Goal: Transaction & Acquisition: Purchase product/service

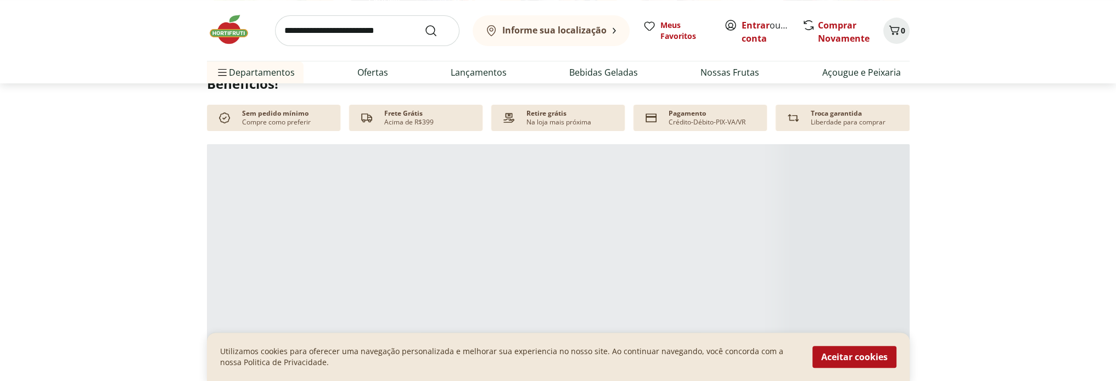
scroll to position [549, 0]
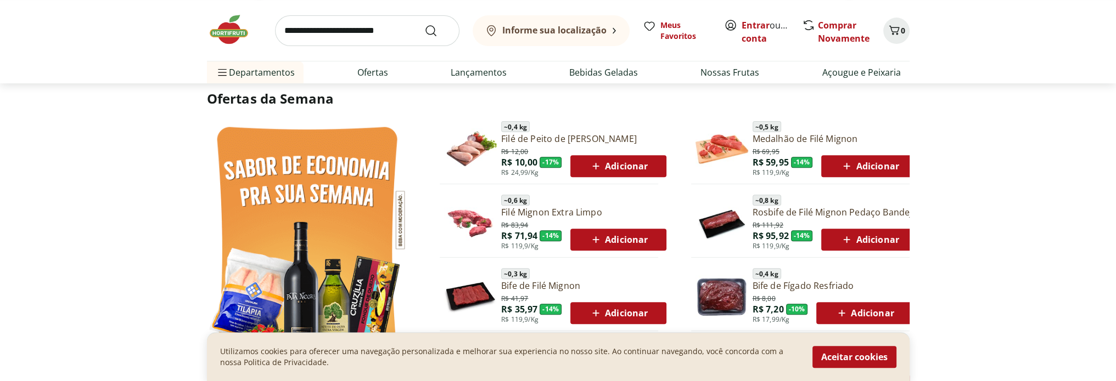
click at [292, 32] on input "search" at bounding box center [367, 30] width 184 height 31
type input "*****"
click at [424, 24] on button "Submit Search" at bounding box center [437, 30] width 26 height 13
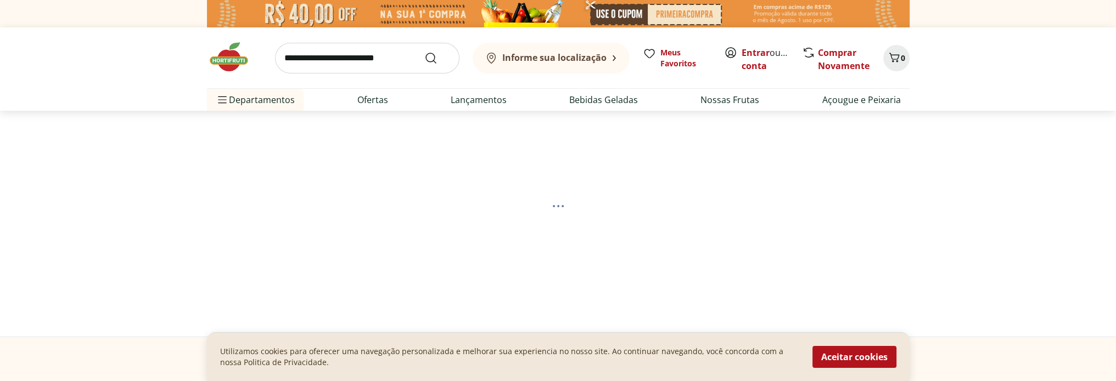
select select "**********"
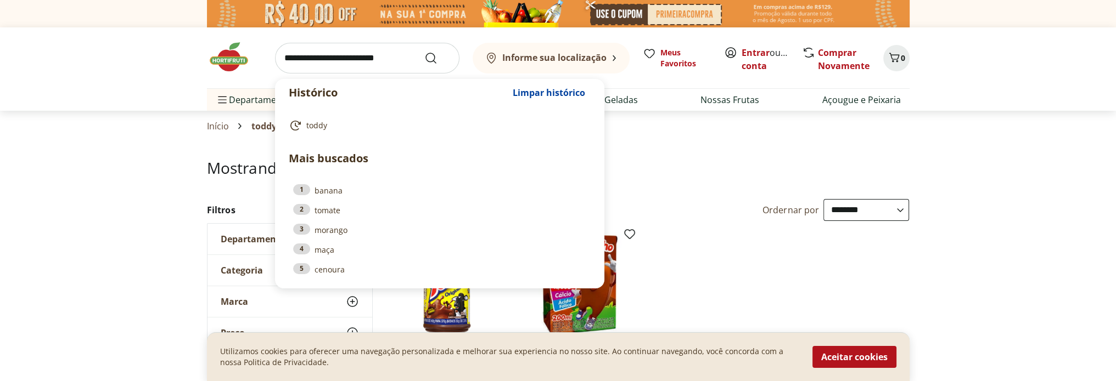
click at [394, 63] on input "search" at bounding box center [367, 58] width 184 height 31
click at [323, 190] on link "1 banana" at bounding box center [439, 190] width 293 height 12
type input "******"
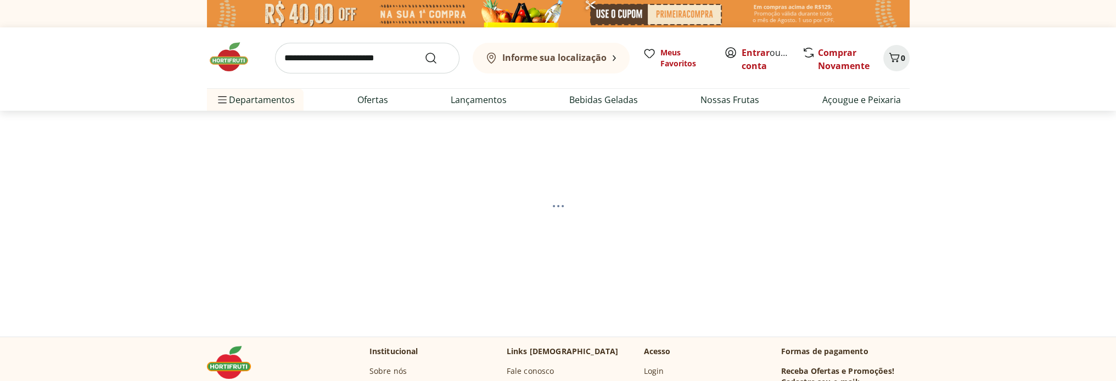
select select "**********"
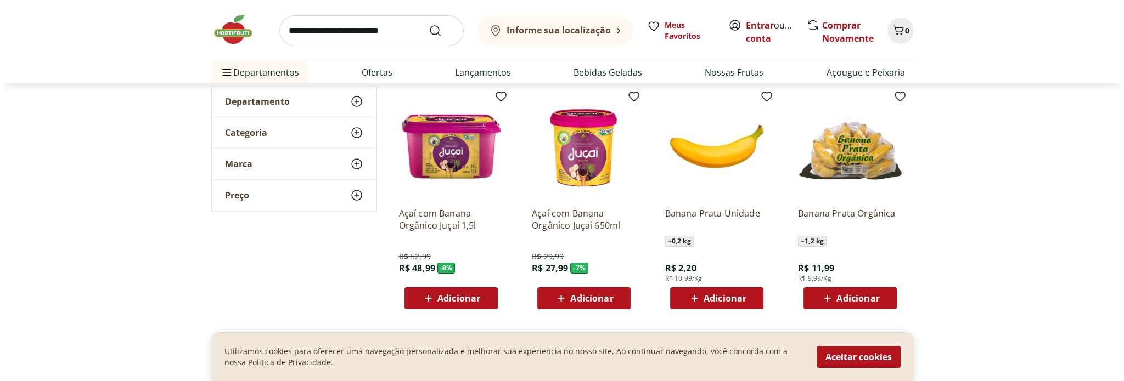
scroll to position [165, 0]
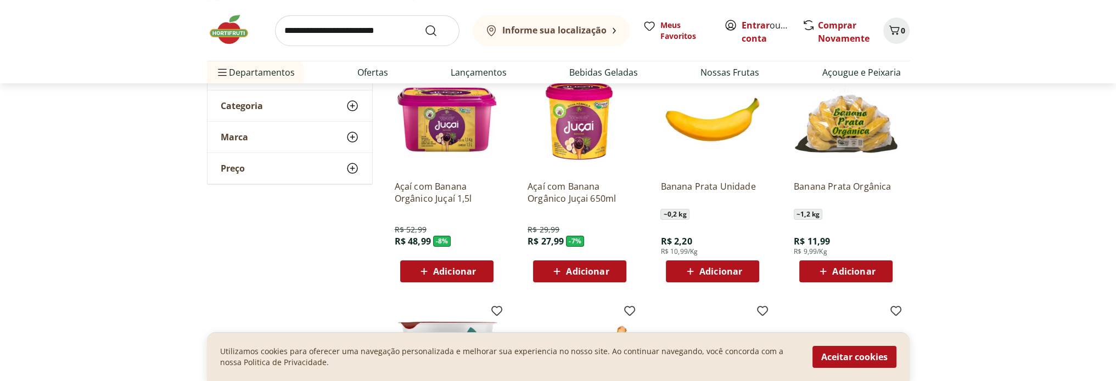
click at [727, 271] on span "Adicionar" at bounding box center [720, 271] width 43 height 9
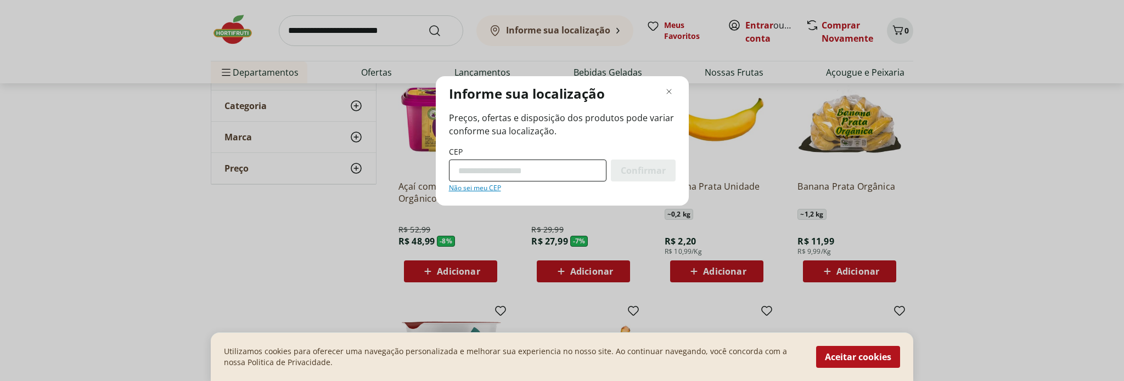
click at [515, 164] on input "CEP" at bounding box center [528, 171] width 158 height 22
type input "*********"
click at [611, 160] on button "Confirmar" at bounding box center [643, 171] width 65 height 22
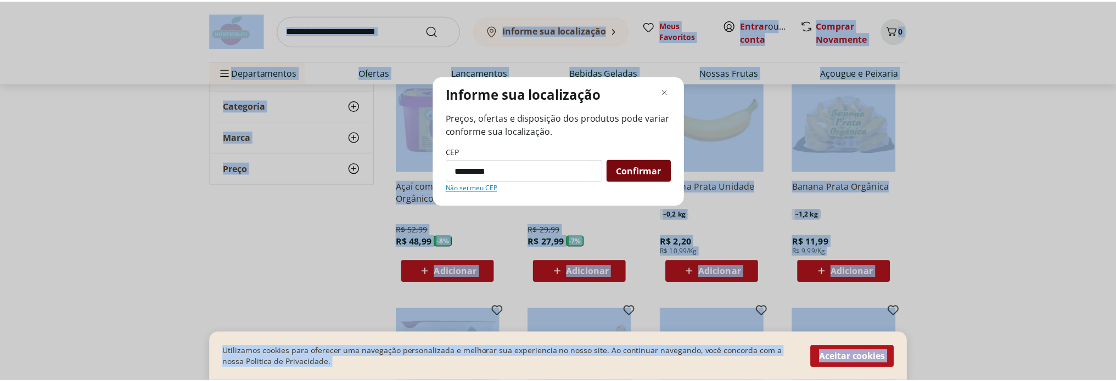
scroll to position [53, 0]
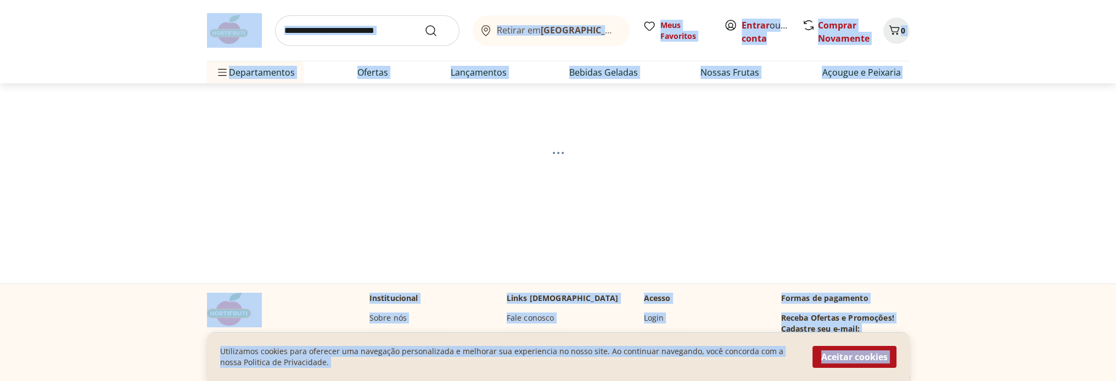
select select "**********"
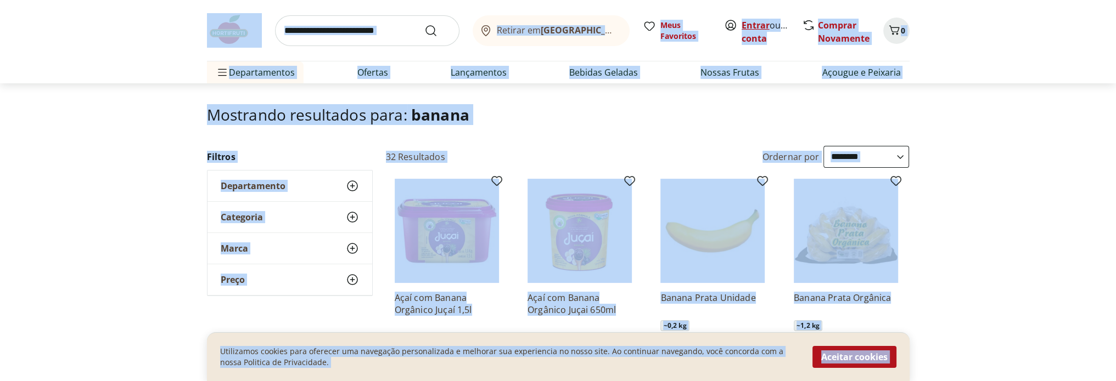
click at [766, 27] on link "Entrar" at bounding box center [755, 25] width 28 height 12
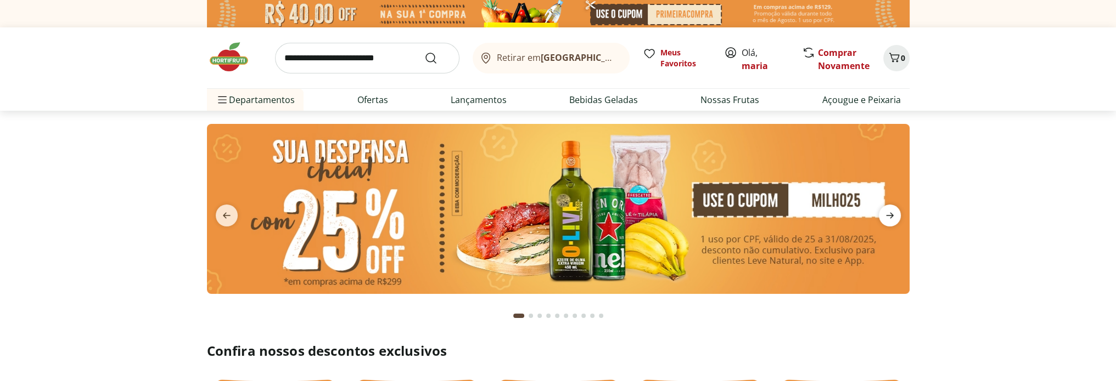
click at [887, 212] on icon "next" at bounding box center [889, 215] width 13 height 13
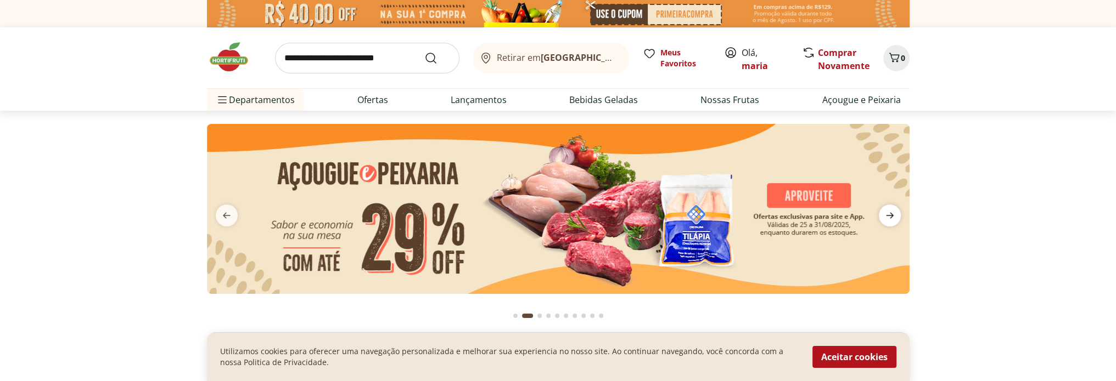
click at [887, 212] on icon "next" at bounding box center [889, 215] width 13 height 13
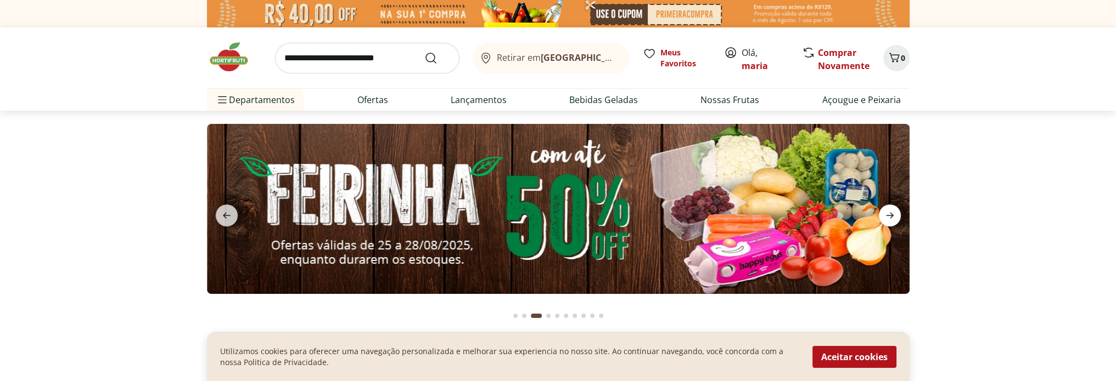
click at [887, 212] on icon "next" at bounding box center [889, 215] width 13 height 13
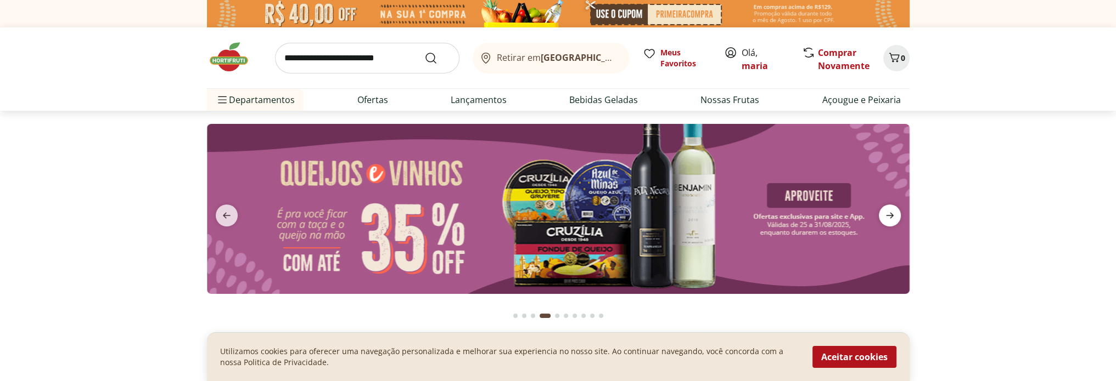
click at [887, 212] on icon "next" at bounding box center [889, 215] width 13 height 13
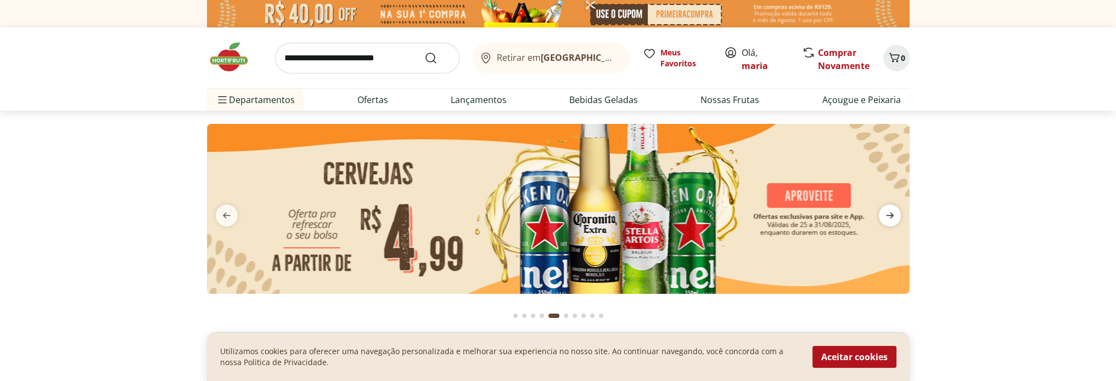
click at [887, 212] on icon "next" at bounding box center [889, 215] width 13 height 13
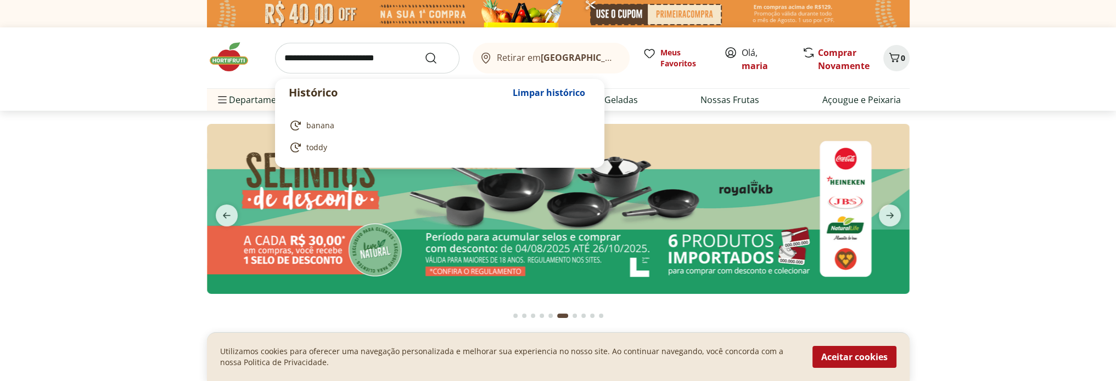
click at [353, 54] on input "search" at bounding box center [367, 58] width 184 height 31
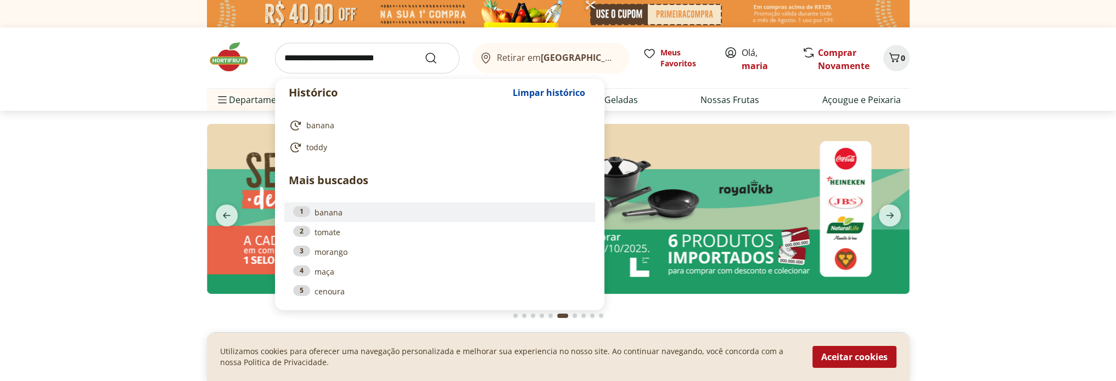
click at [310, 216] on link "1 banana" at bounding box center [439, 212] width 293 height 12
type input "******"
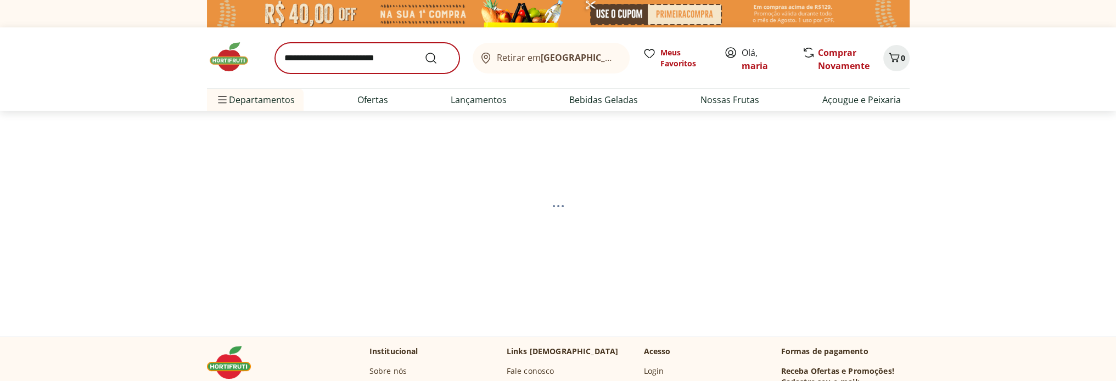
select select "**********"
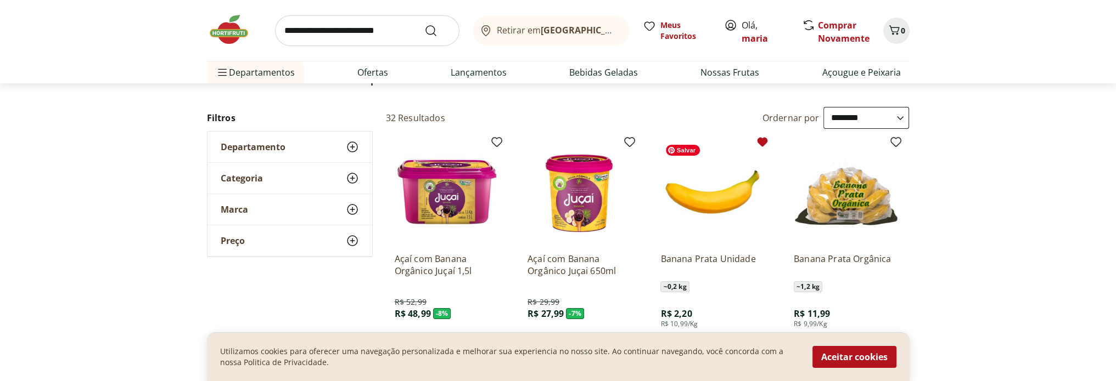
scroll to position [110, 0]
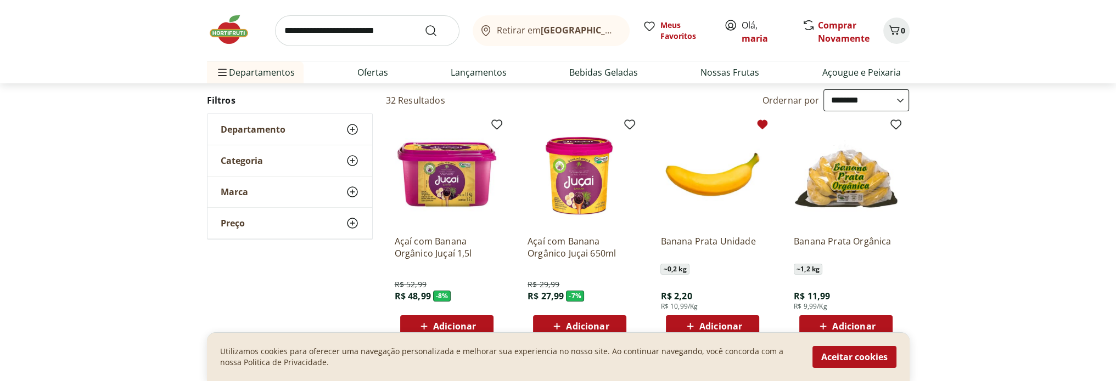
click at [690, 320] on icon at bounding box center [690, 326] width 14 height 13
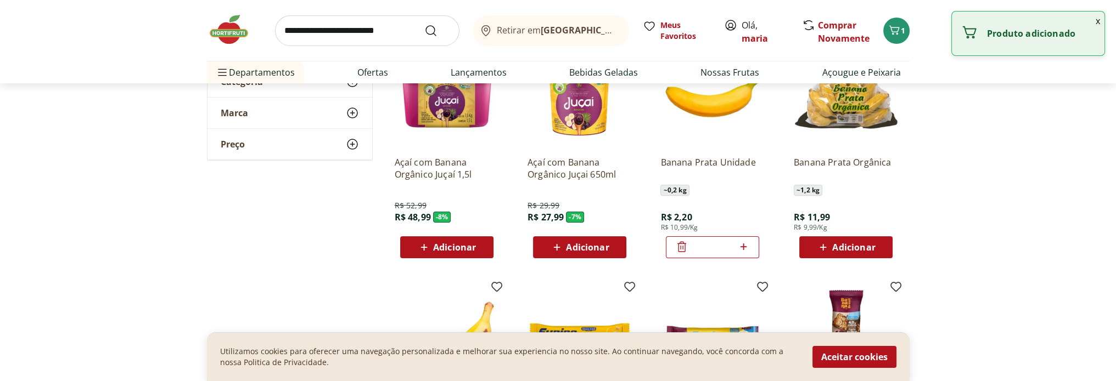
scroll to position [220, 0]
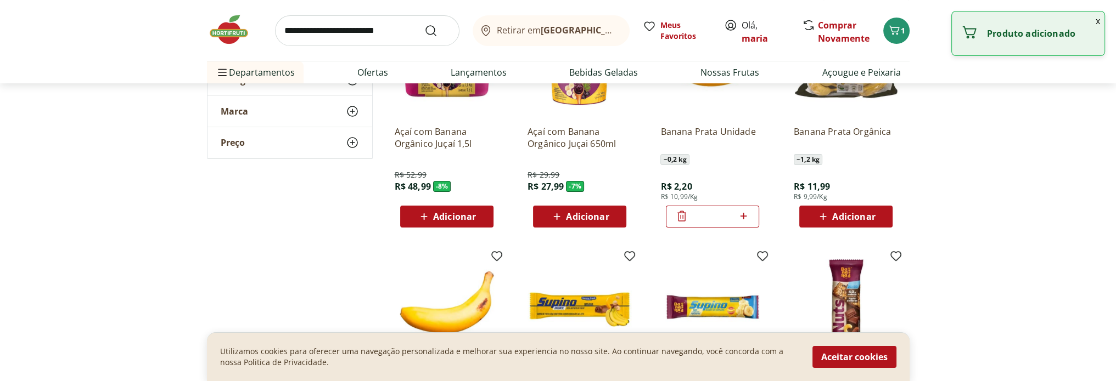
click at [746, 216] on icon at bounding box center [744, 216] width 14 height 13
click at [707, 218] on input "*" at bounding box center [712, 217] width 48 height 12
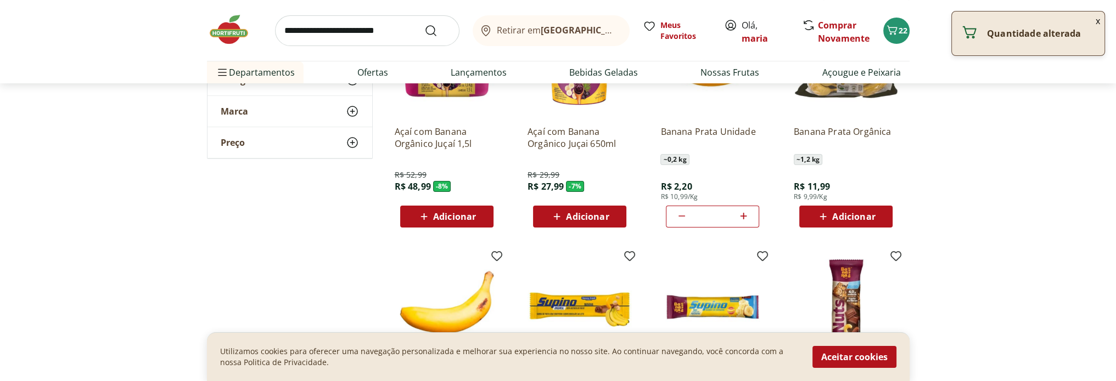
click at [743, 215] on icon at bounding box center [743, 216] width 7 height 7
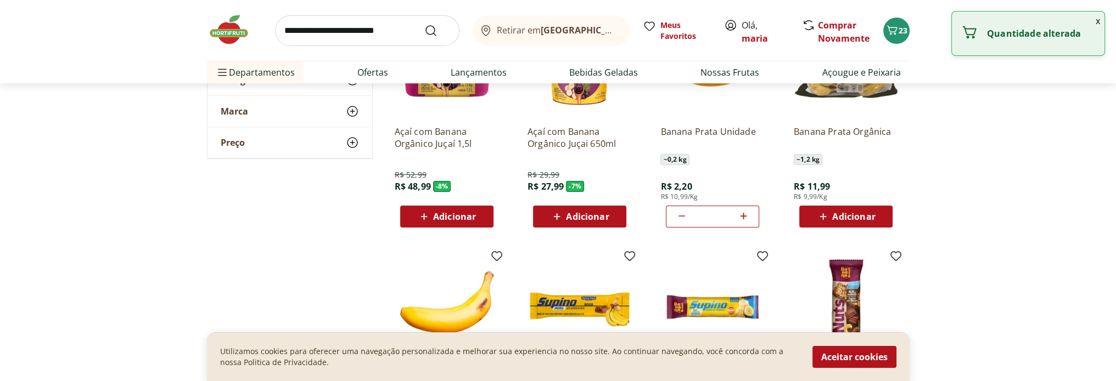
click at [743, 215] on icon at bounding box center [743, 216] width 7 height 7
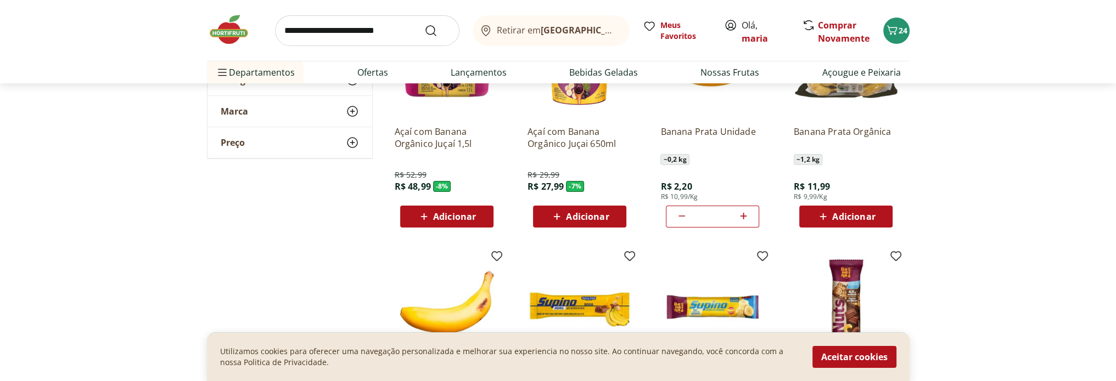
click at [740, 213] on icon at bounding box center [744, 216] width 14 height 13
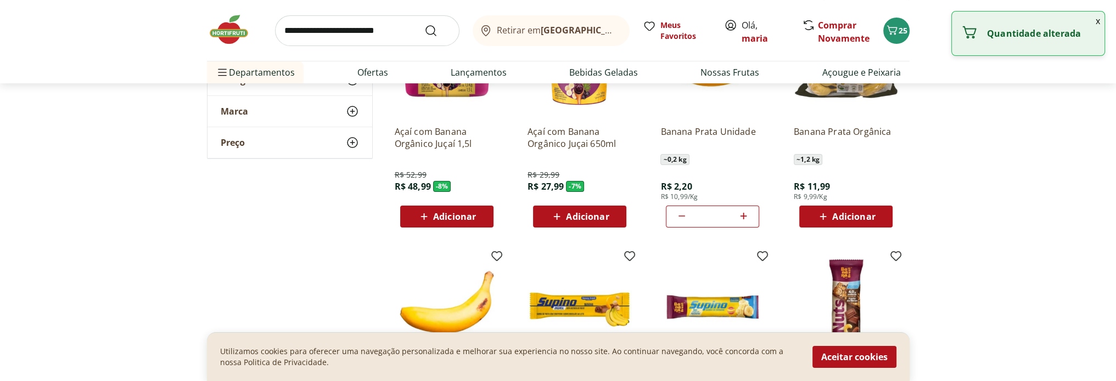
click at [740, 213] on icon at bounding box center [744, 216] width 14 height 13
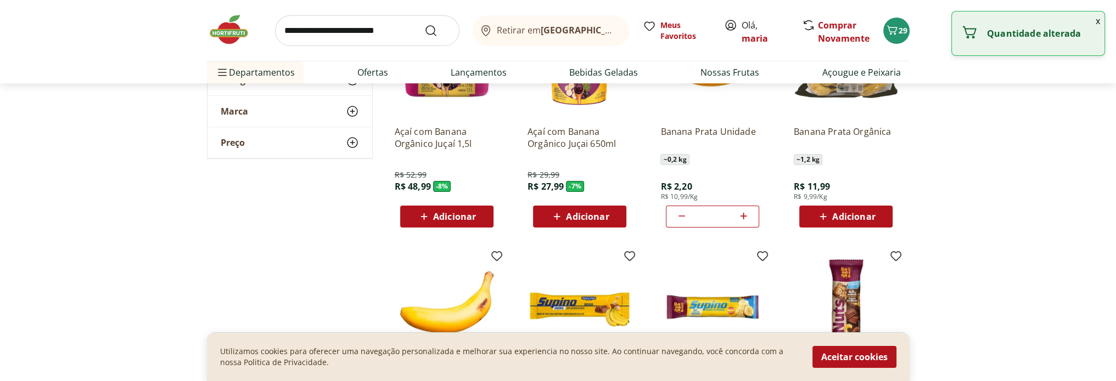
click at [740, 213] on icon at bounding box center [744, 216] width 14 height 13
type input "**"
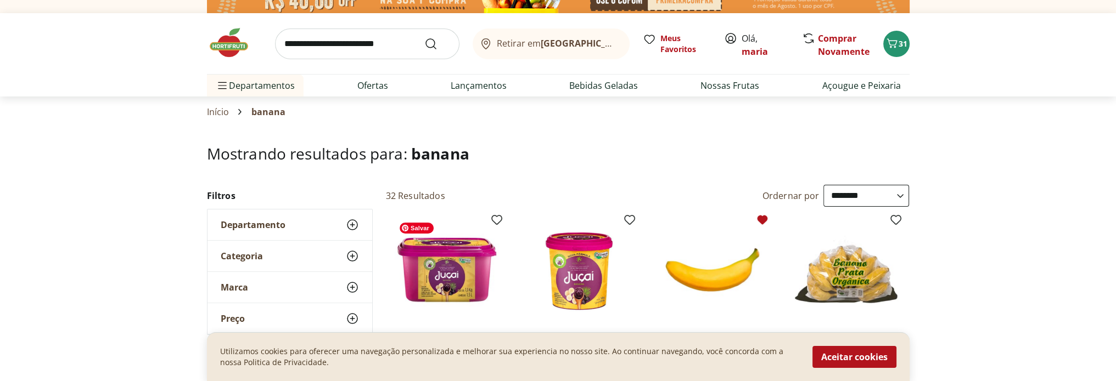
scroll to position [0, 0]
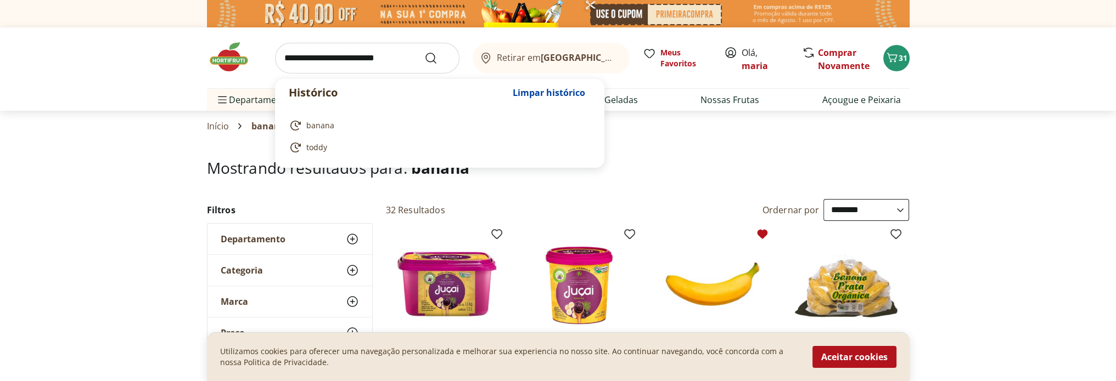
click at [314, 57] on input "search" at bounding box center [367, 58] width 184 height 31
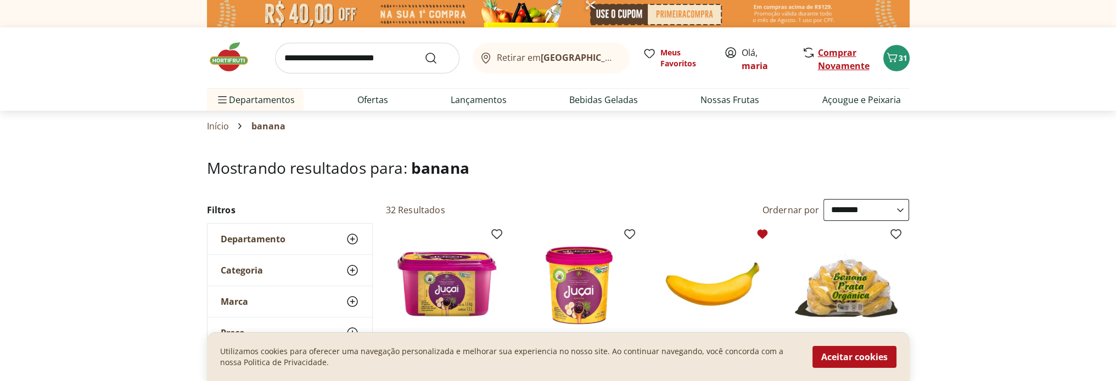
click at [829, 66] on link "Comprar Novamente" at bounding box center [844, 59] width 52 height 25
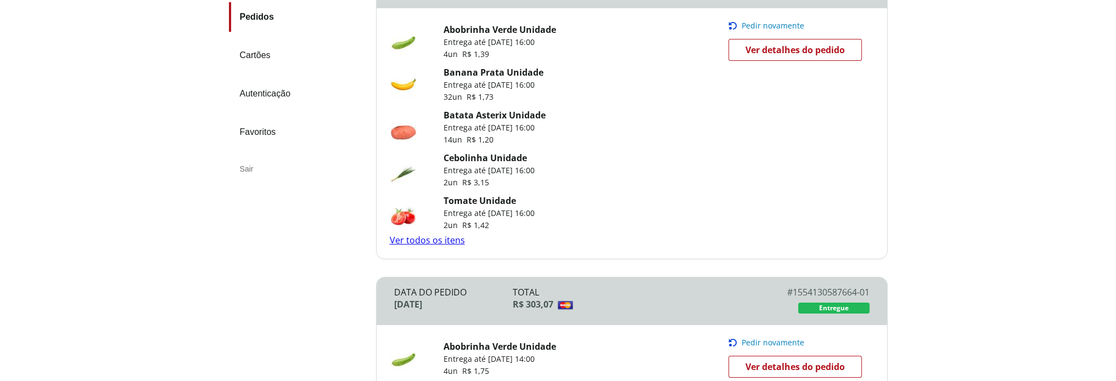
scroll to position [220, 0]
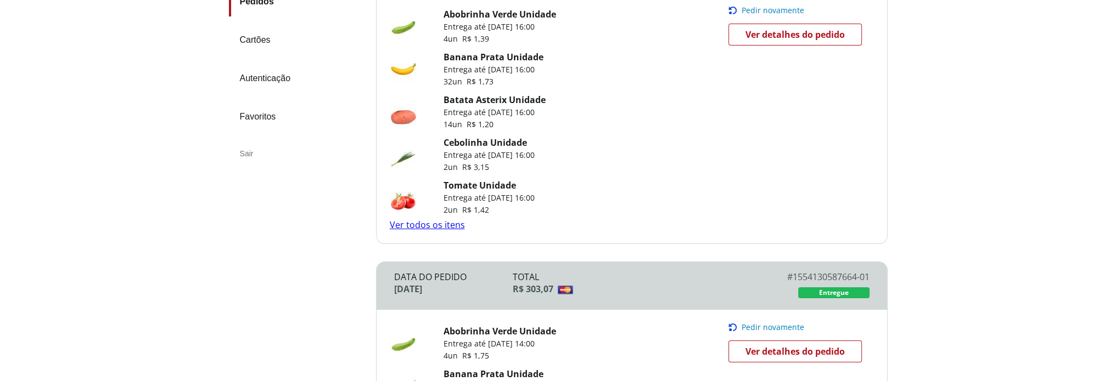
click at [437, 222] on link "Ver todos os itens" at bounding box center [427, 225] width 75 height 12
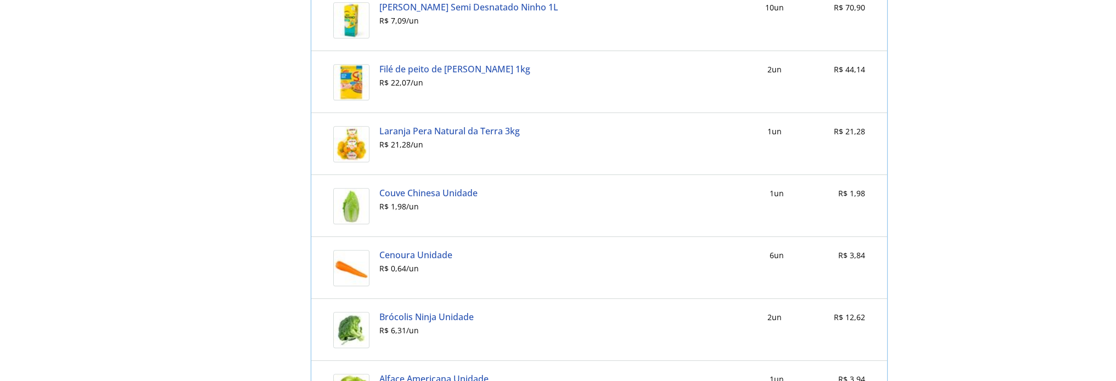
scroll to position [909, 0]
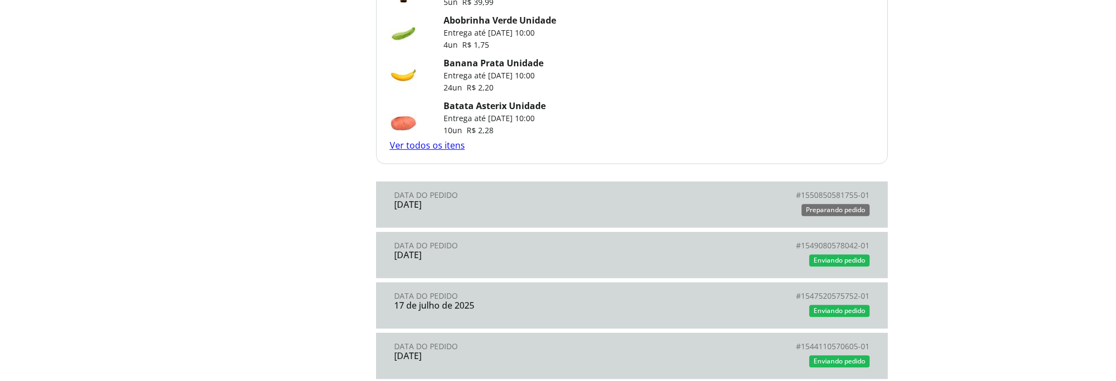
scroll to position [823, 0]
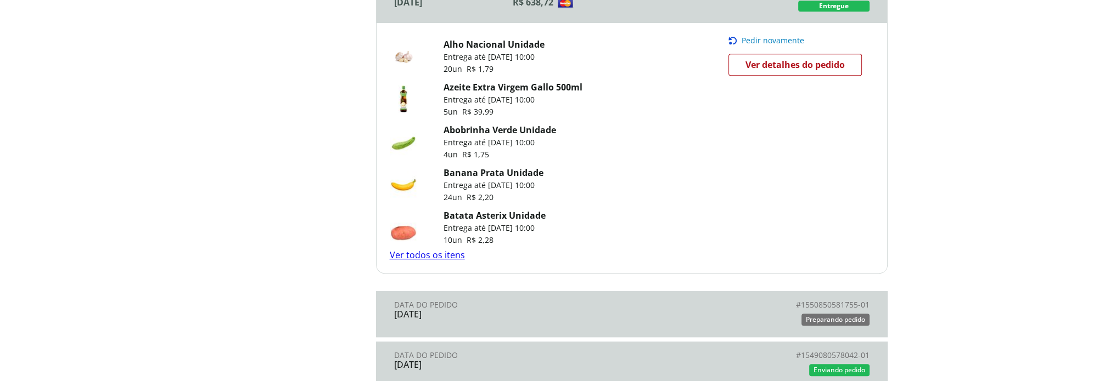
click at [452, 252] on link "Ver todos os itens" at bounding box center [427, 255] width 75 height 12
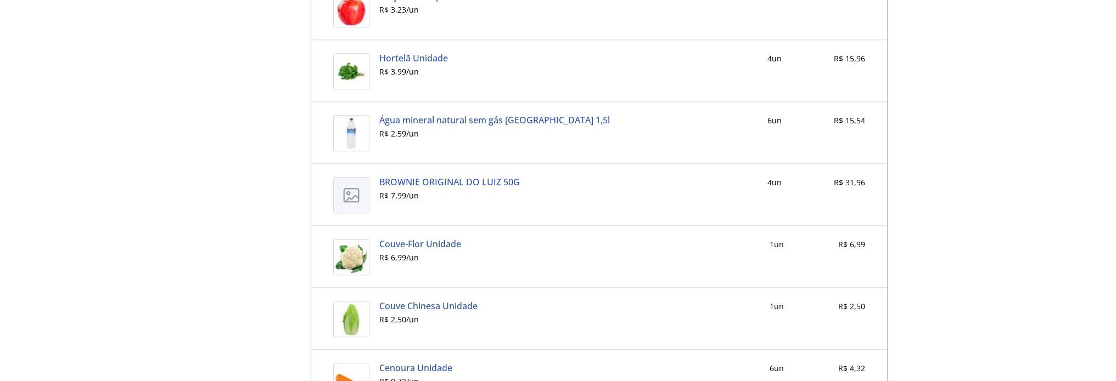
scroll to position [1507, 0]
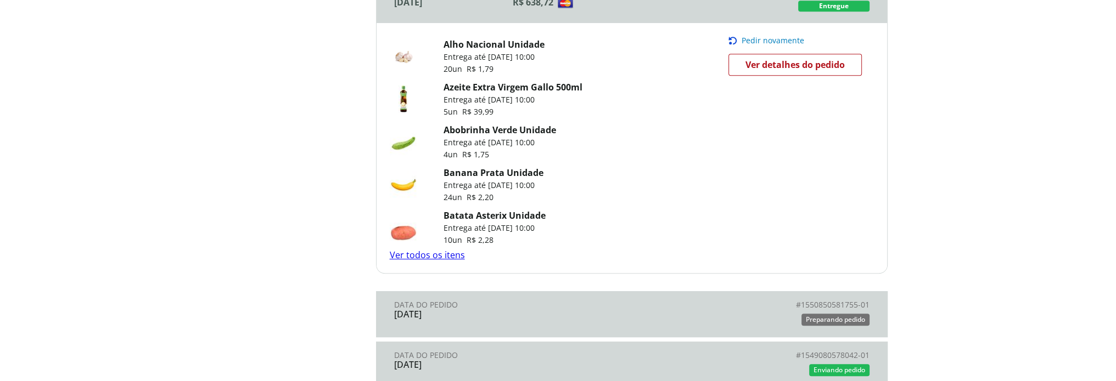
scroll to position [878, 0]
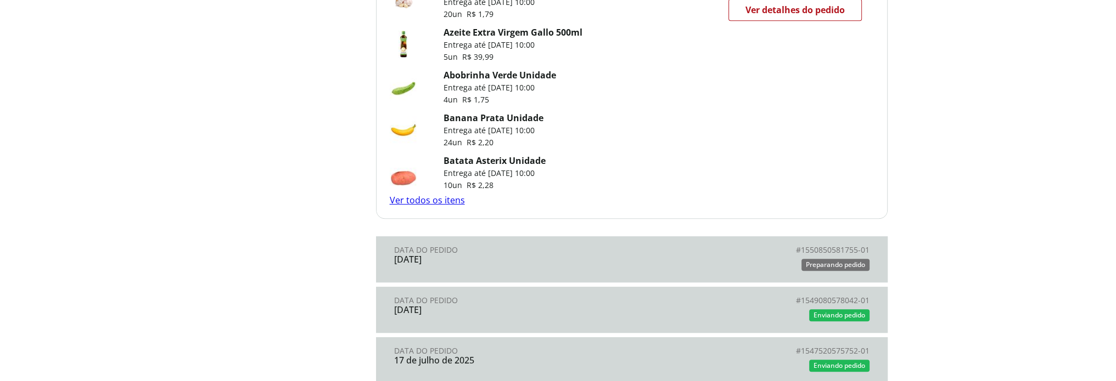
click at [545, 260] on div "31 de julho de 2025" at bounding box center [513, 260] width 238 height 10
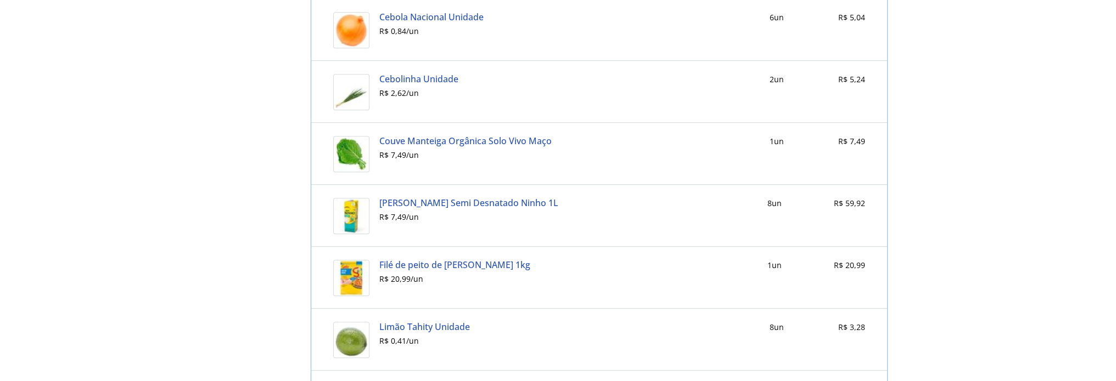
scroll to position [779, 0]
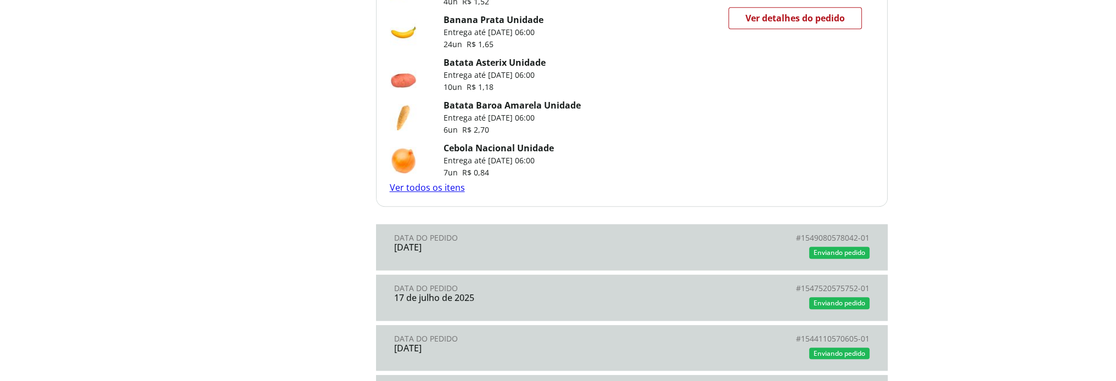
scroll to position [1262, 0]
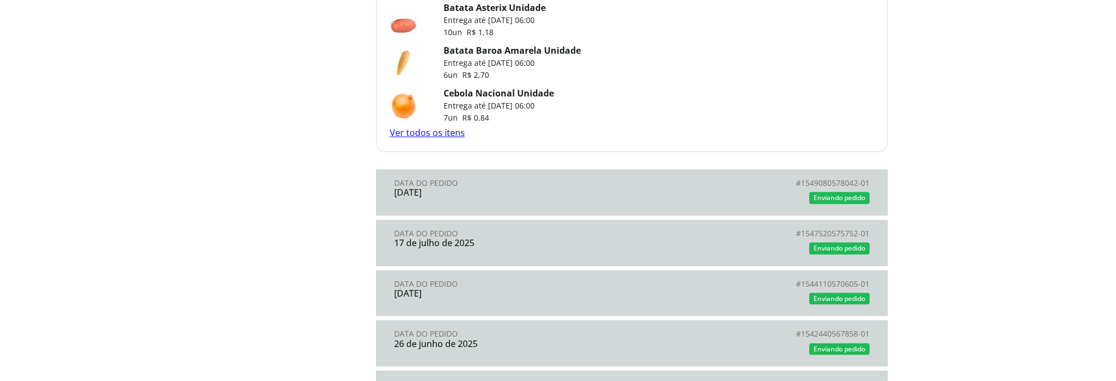
click at [725, 199] on div "Enviando pedido" at bounding box center [751, 198] width 238 height 16
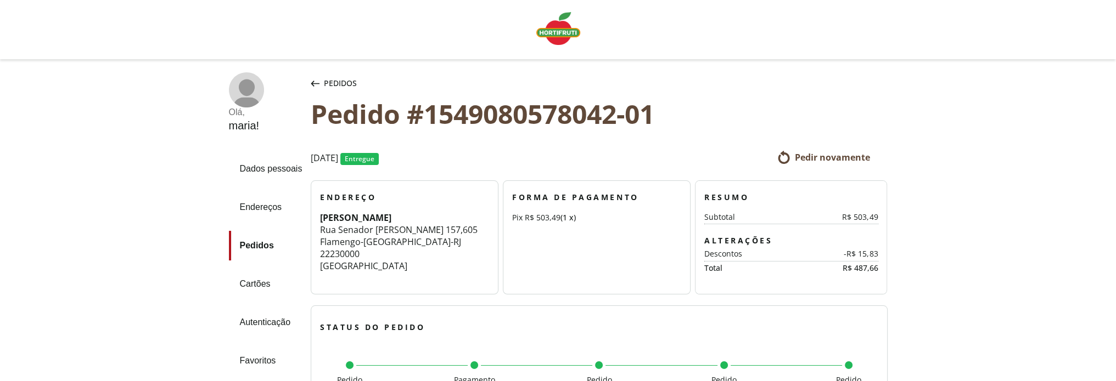
click at [797, 158] on span "Pedir novamente" at bounding box center [832, 157] width 75 height 12
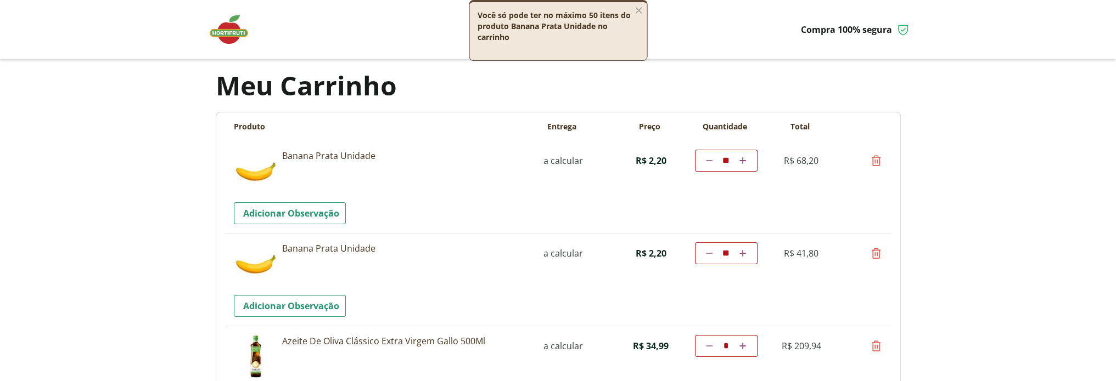
click at [878, 167] on icon at bounding box center [875, 160] width 13 height 13
type input "*"
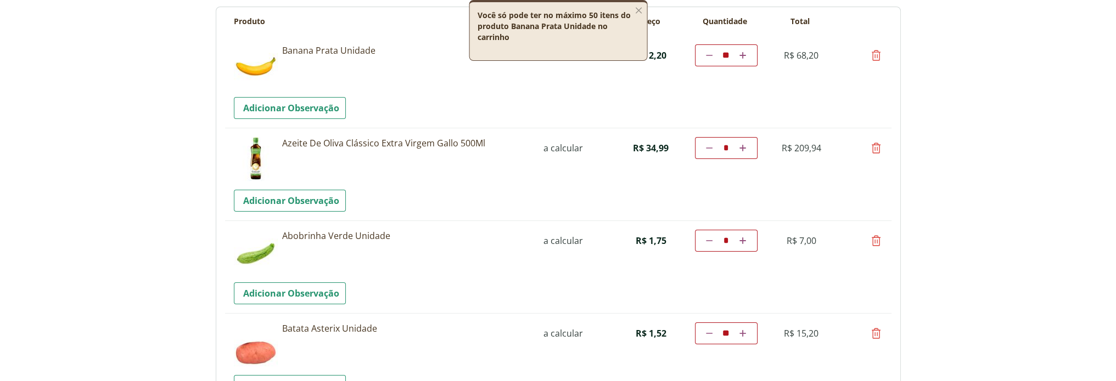
scroll to position [110, 0]
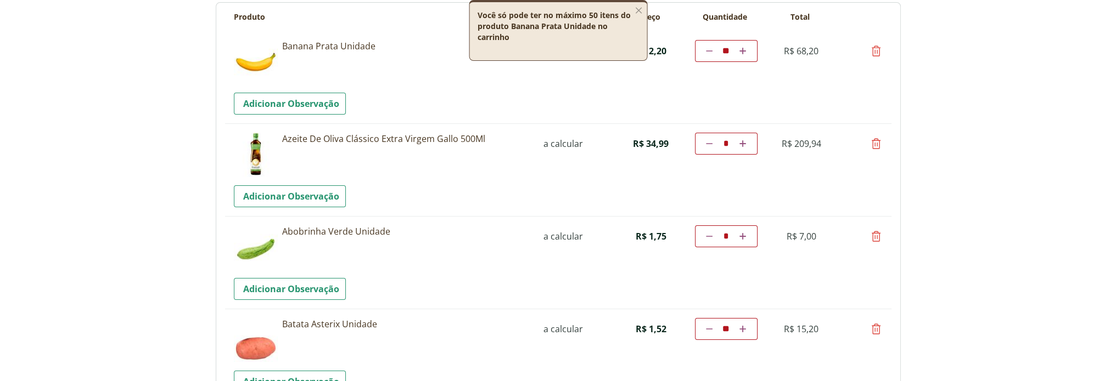
click at [877, 147] on icon at bounding box center [875, 143] width 13 height 13
type input "*"
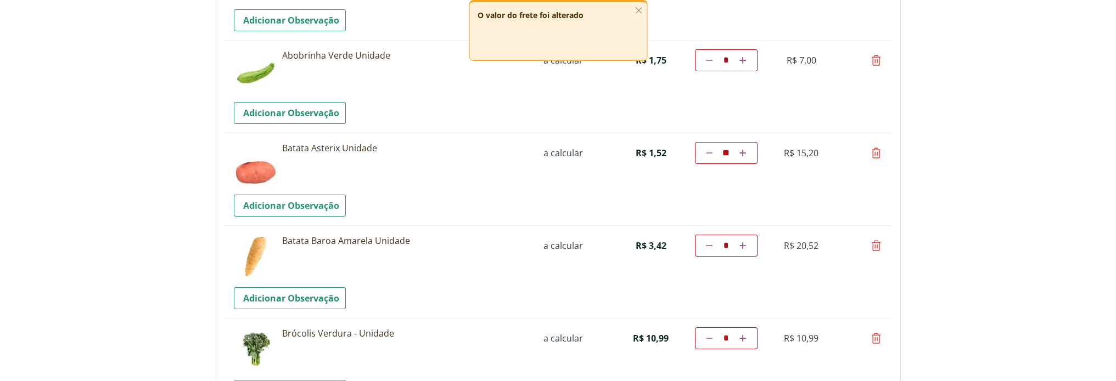
scroll to position [220, 0]
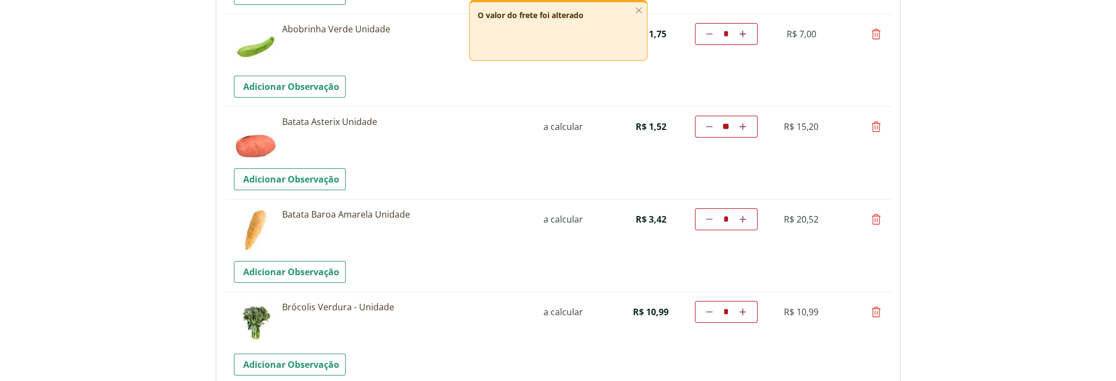
click at [877, 221] on icon at bounding box center [875, 219] width 13 height 13
type input "*"
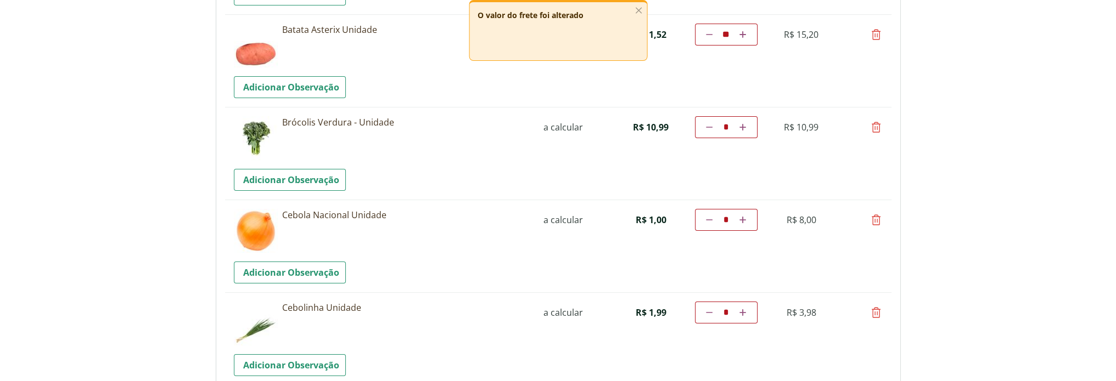
scroll to position [329, 0]
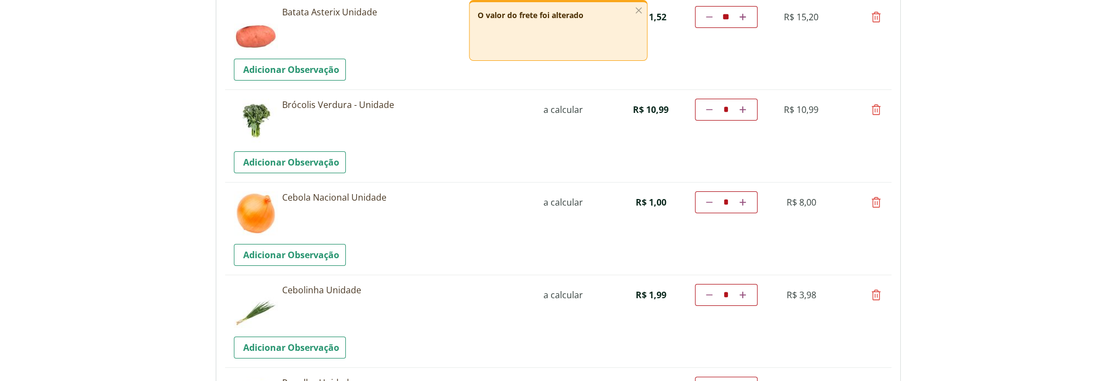
click at [876, 200] on icon at bounding box center [875, 202] width 13 height 13
type input "*"
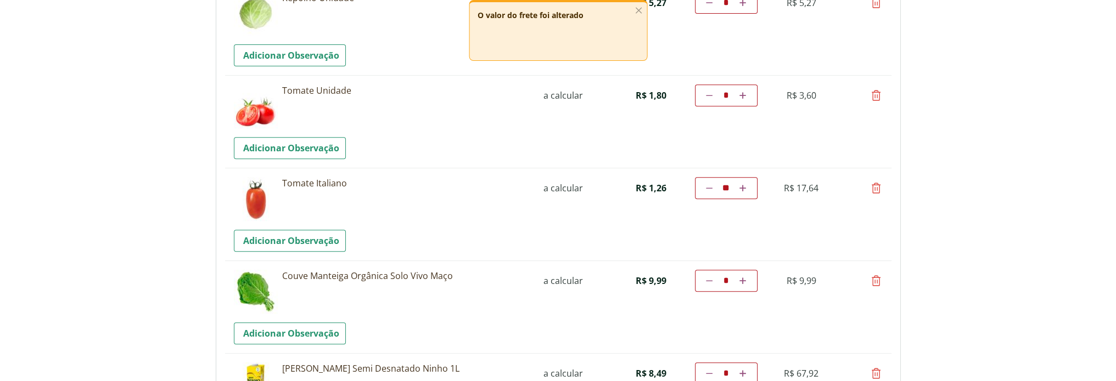
scroll to position [659, 0]
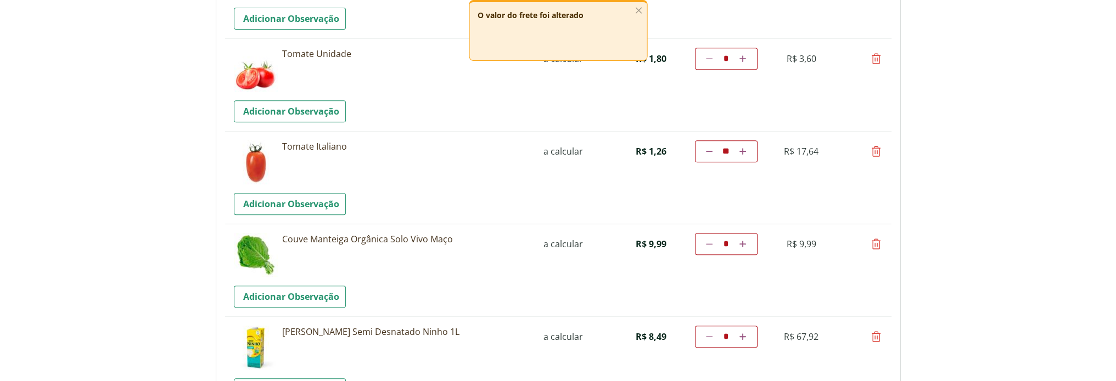
click at [876, 339] on icon at bounding box center [875, 336] width 13 height 13
type input "*"
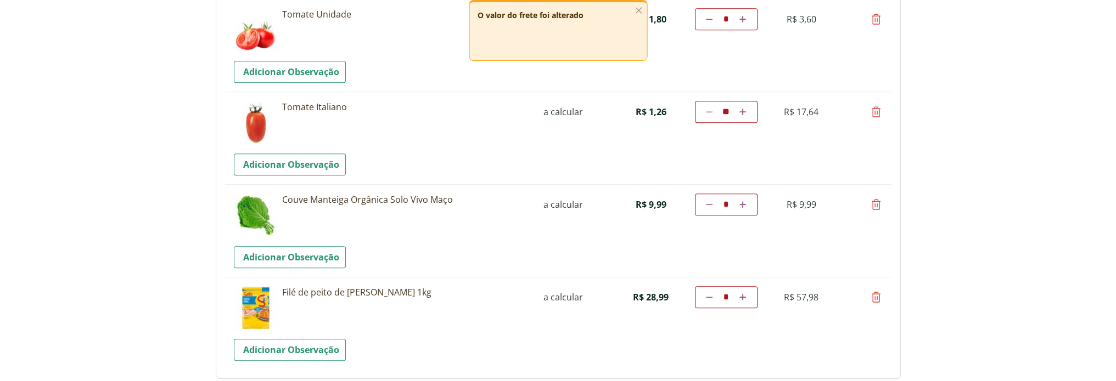
scroll to position [713, 0]
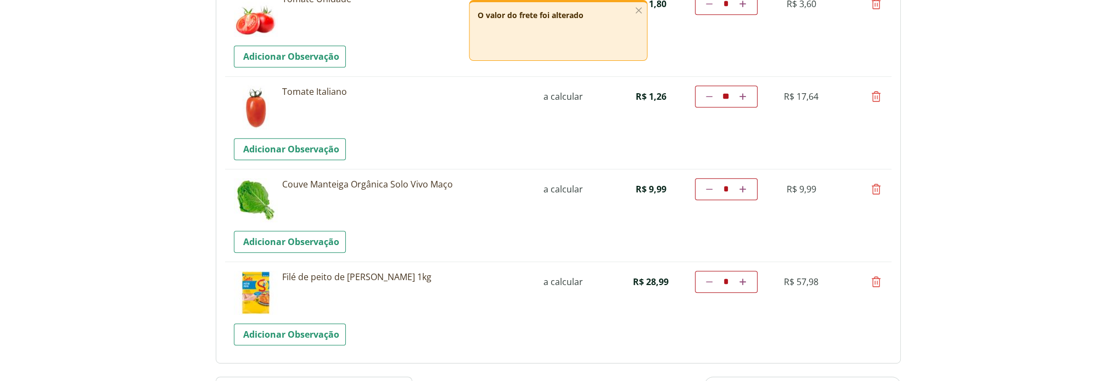
click at [744, 283] on icon at bounding box center [742, 282] width 7 height 7
type input "*"
click at [744, 283] on td "Diminuir a quantidade * Aumentar a quantidade" at bounding box center [726, 282] width 63 height 22
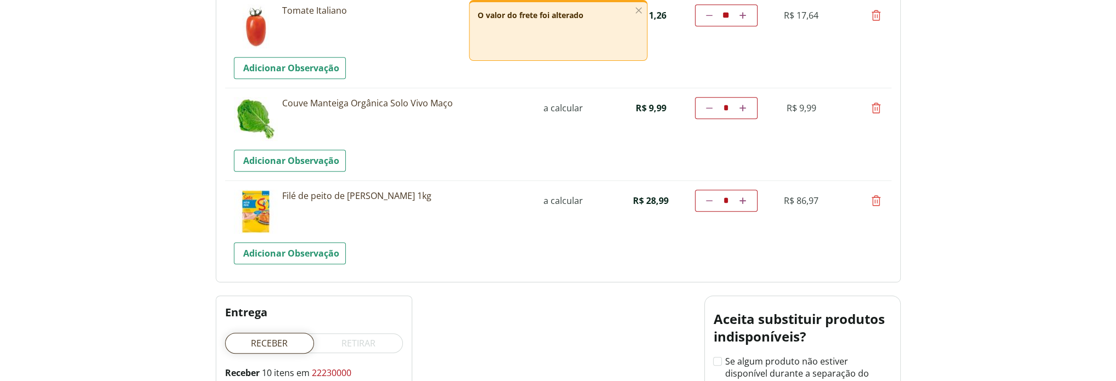
scroll to position [878, 0]
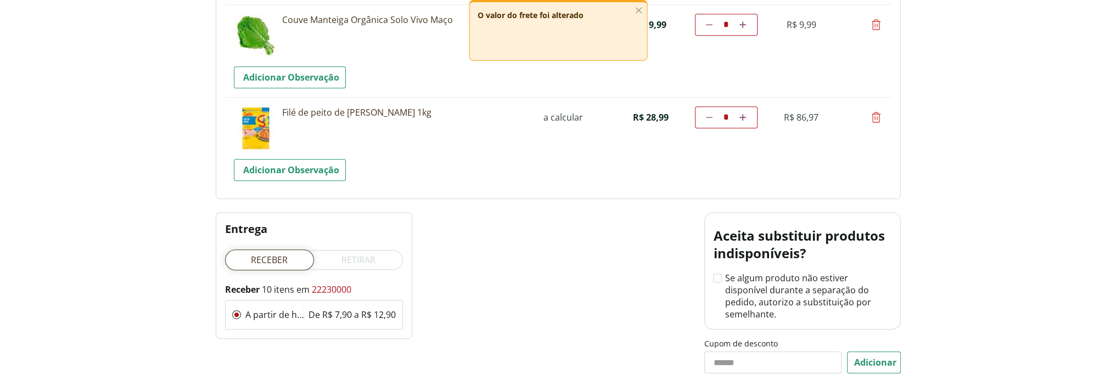
click at [877, 116] on icon at bounding box center [875, 117] width 13 height 13
type input "*"
click at [877, 116] on icon "Por favor, aguarde..." at bounding box center [876, 117] width 9 height 9
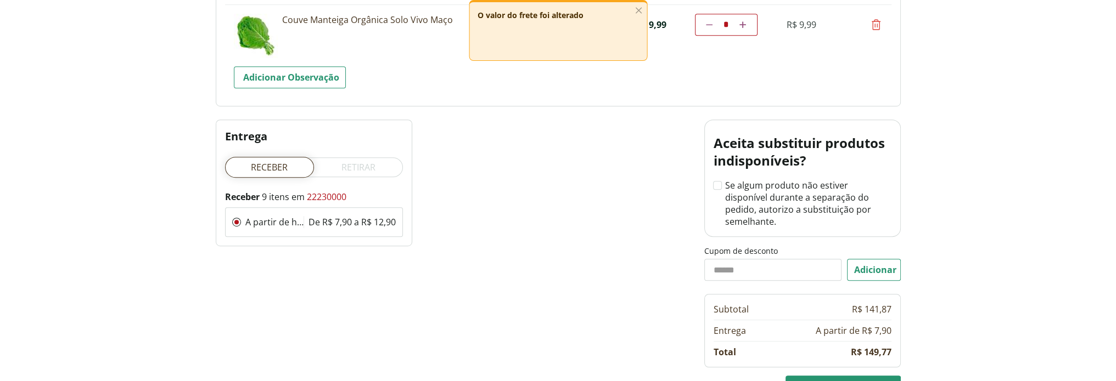
click at [796, 66] on tr "**********" at bounding box center [558, 50] width 666 height 93
click at [637, 9] on icon "button" at bounding box center [638, 10] width 12 height 12
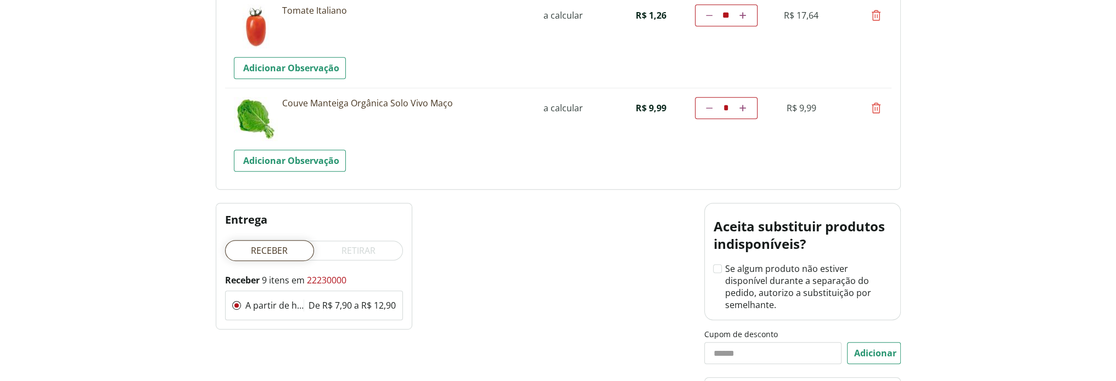
scroll to position [768, 0]
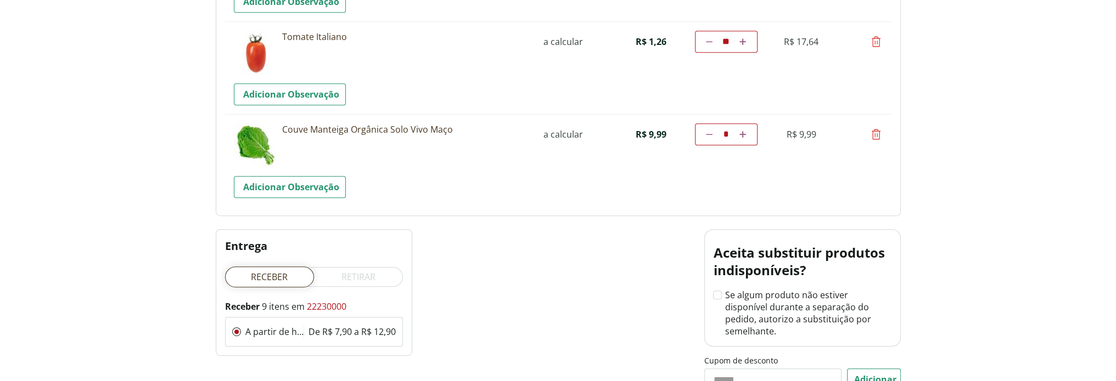
click at [875, 133] on icon at bounding box center [875, 134] width 13 height 13
type input "*"
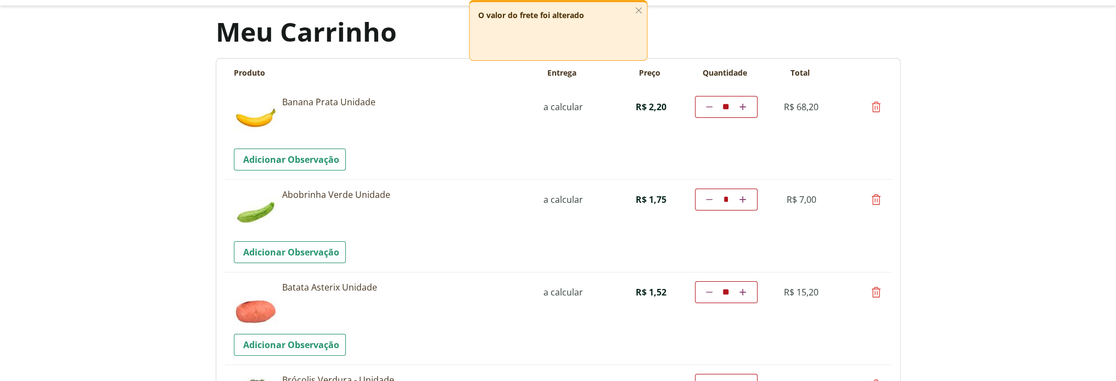
scroll to position [0, 0]
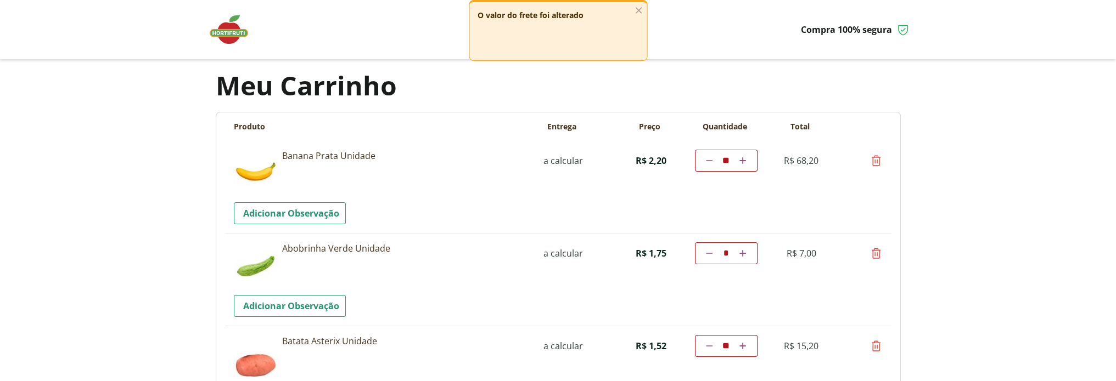
click at [637, 11] on line "button" at bounding box center [638, 10] width 5 height 5
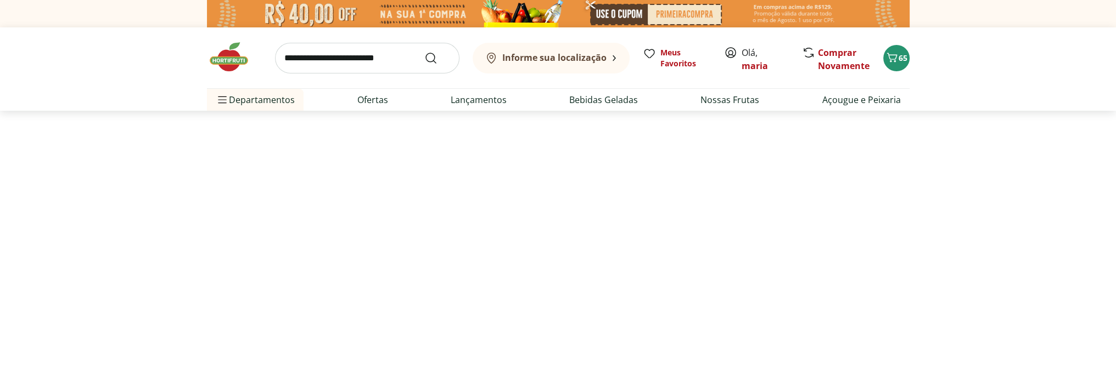
select select "**********"
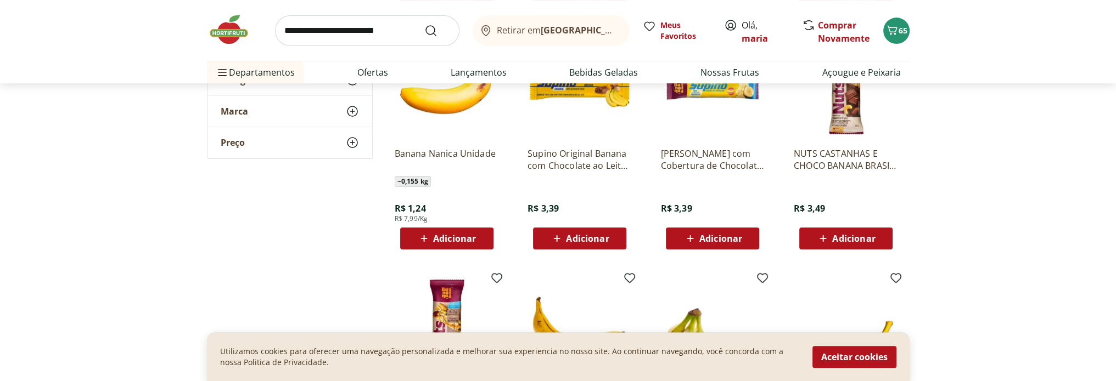
scroll to position [604, 0]
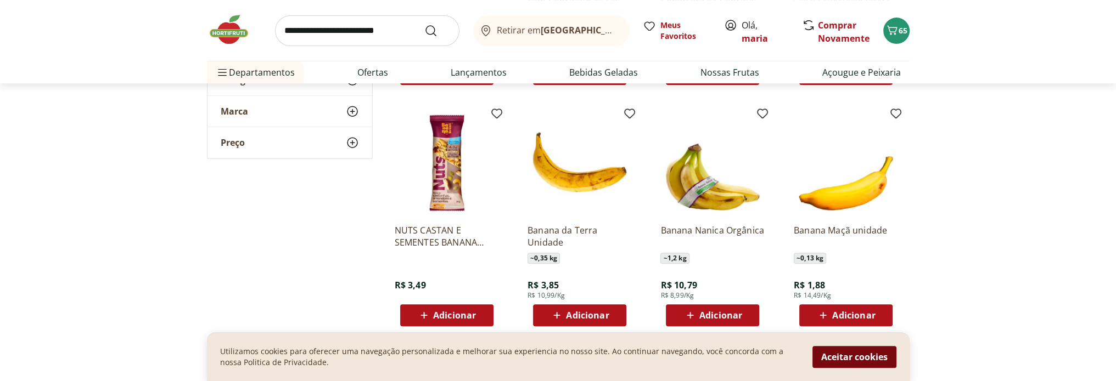
click at [828, 362] on button "Aceitar cookies" at bounding box center [854, 357] width 84 height 22
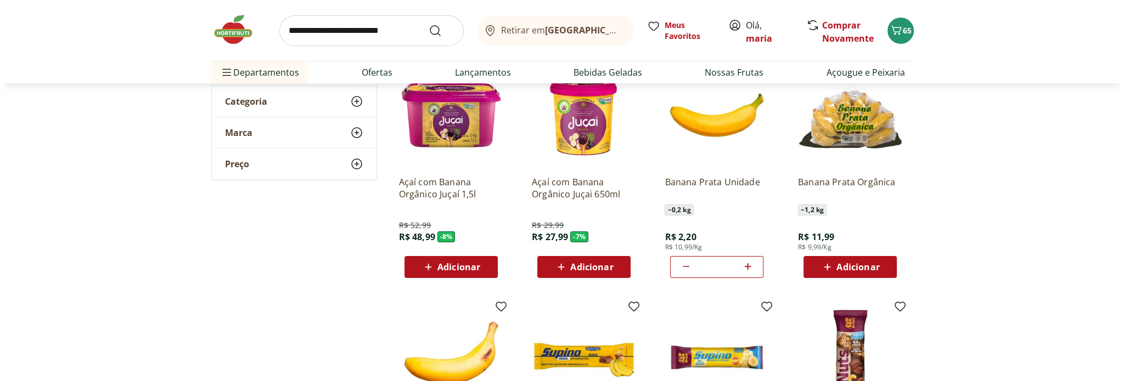
scroll to position [165, 0]
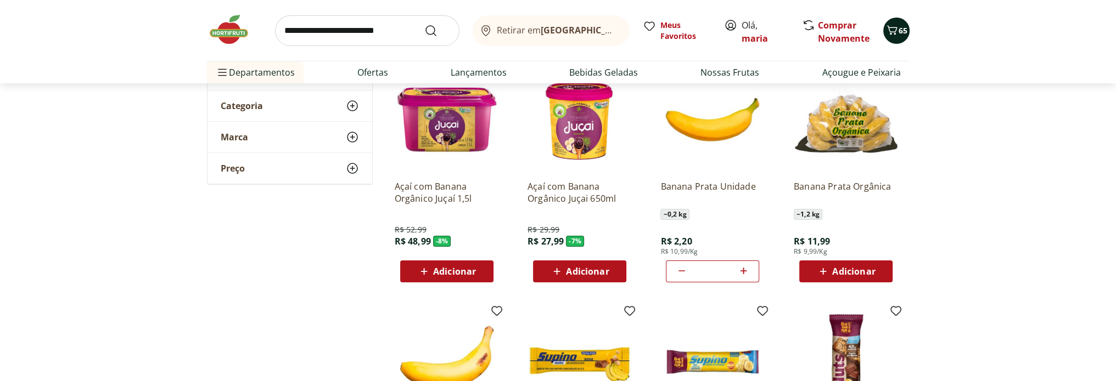
click at [893, 35] on icon "Carrinho" at bounding box center [891, 30] width 13 height 13
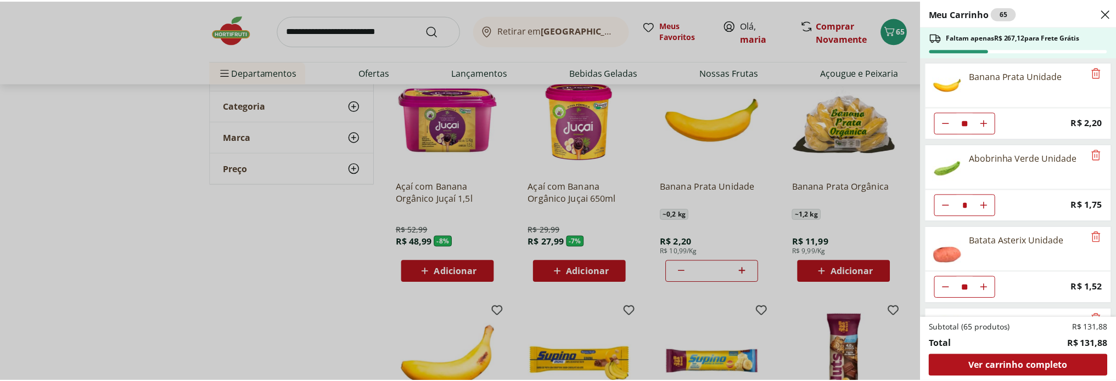
scroll to position [0, 0]
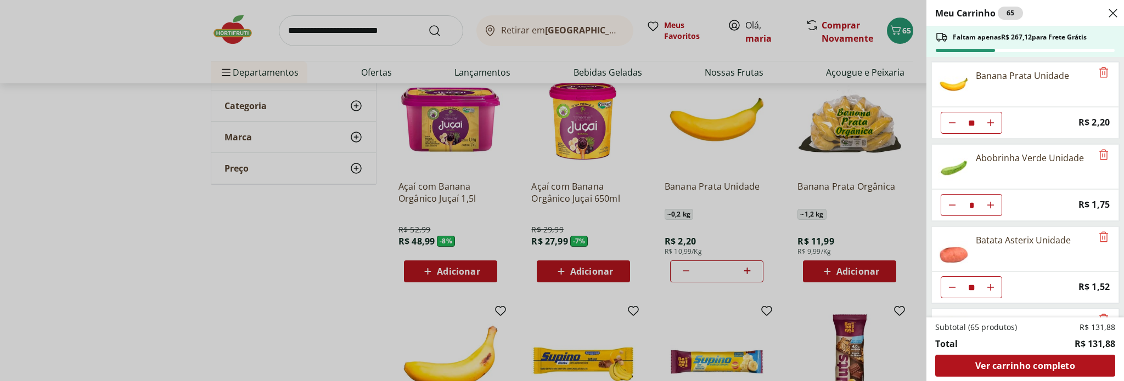
click at [335, 21] on div "Meu Carrinho 65 Faltam apenas R$ 267,12 para Frete Grátis Banana Prata Unidade …" at bounding box center [562, 190] width 1124 height 381
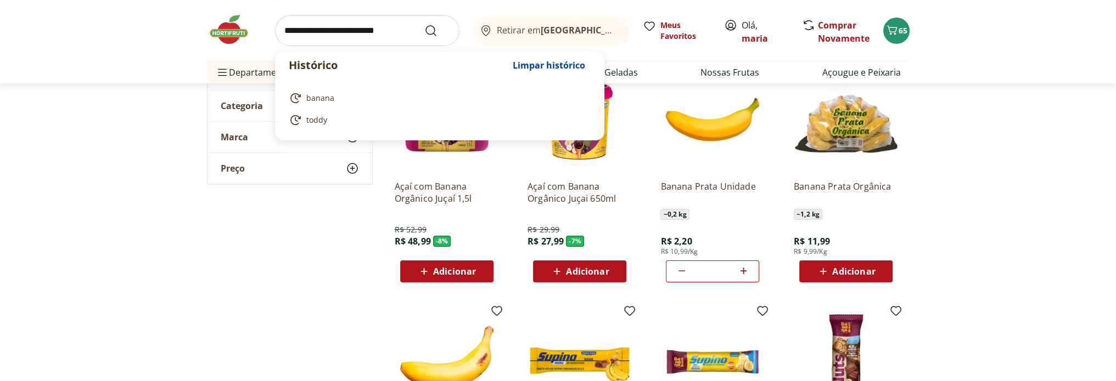
click at [335, 27] on input "search" at bounding box center [367, 30] width 184 height 31
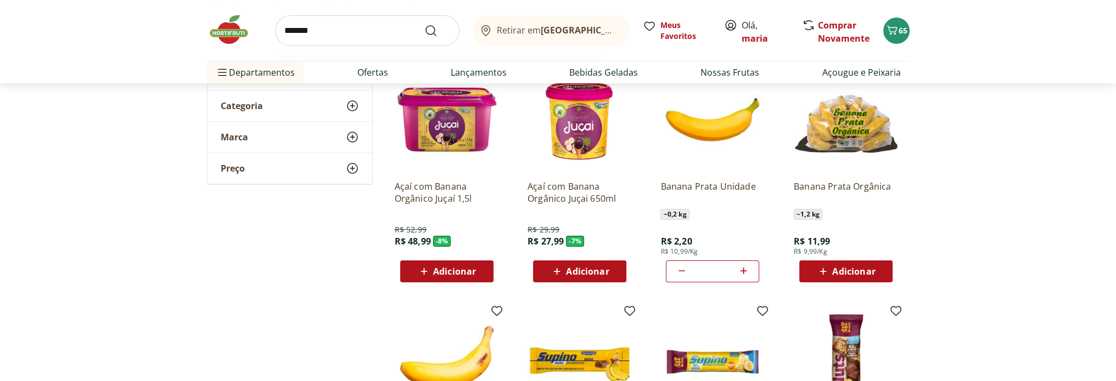
type input "*******"
click at [424, 24] on button "Submit Search" at bounding box center [437, 30] width 26 height 13
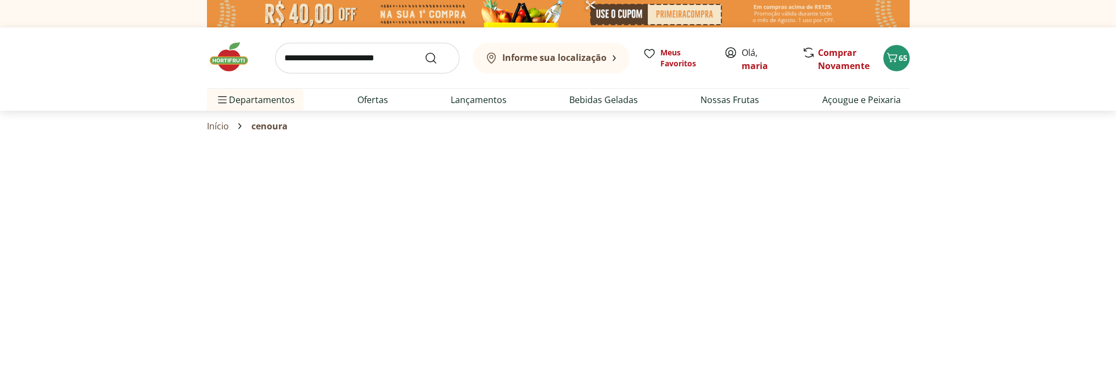
select select "**********"
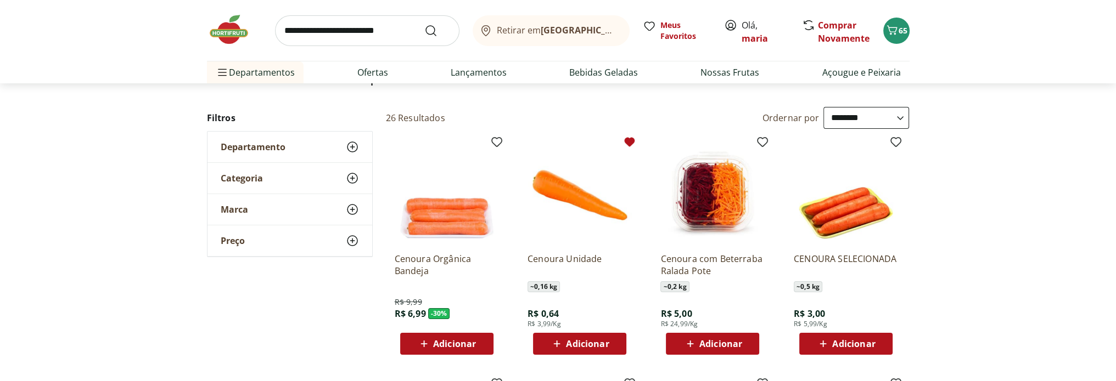
scroll to position [110, 0]
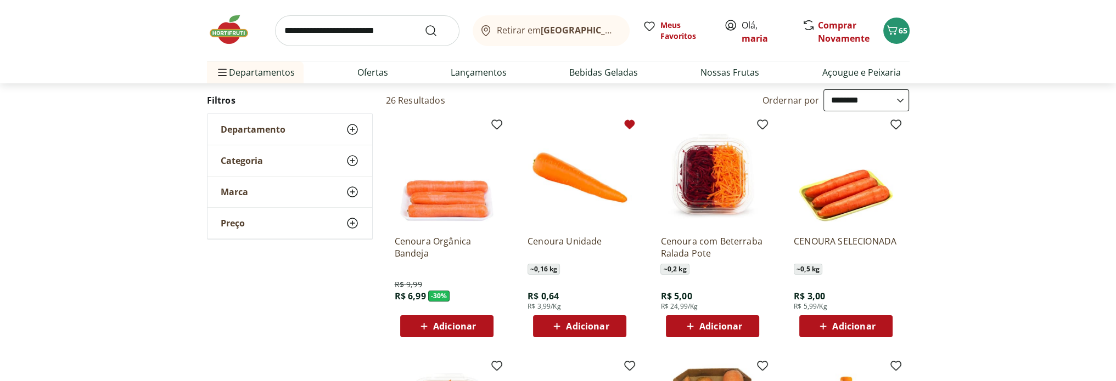
click at [591, 328] on span "Adicionar" at bounding box center [587, 326] width 43 height 9
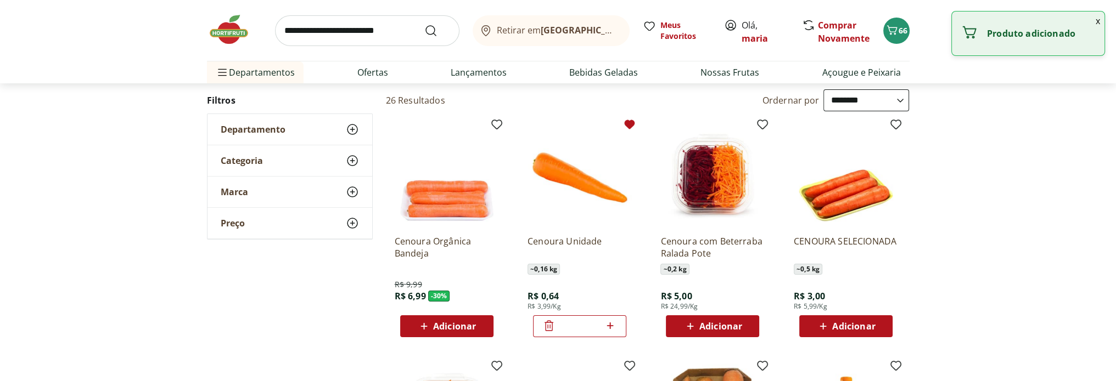
click at [610, 324] on icon at bounding box center [610, 326] width 7 height 7
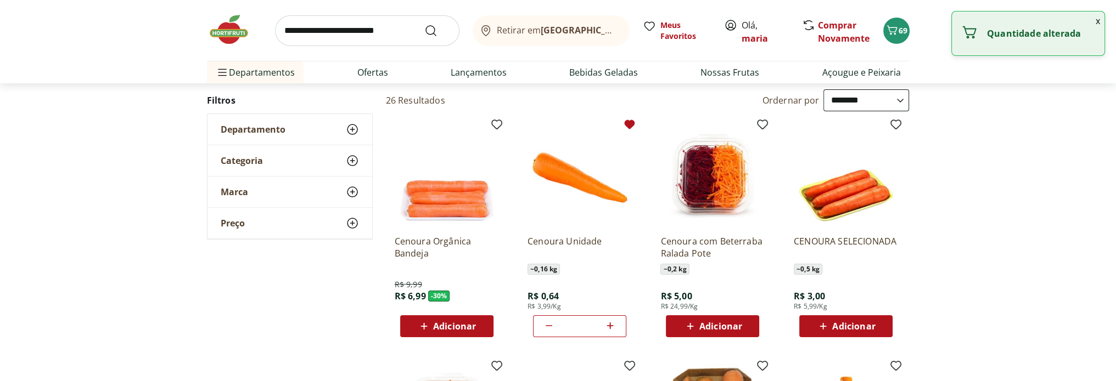
type input "*"
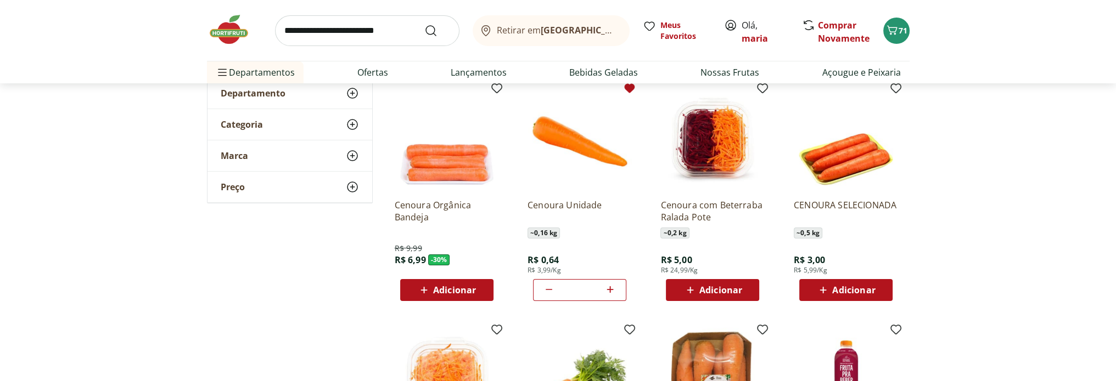
scroll to position [165, 0]
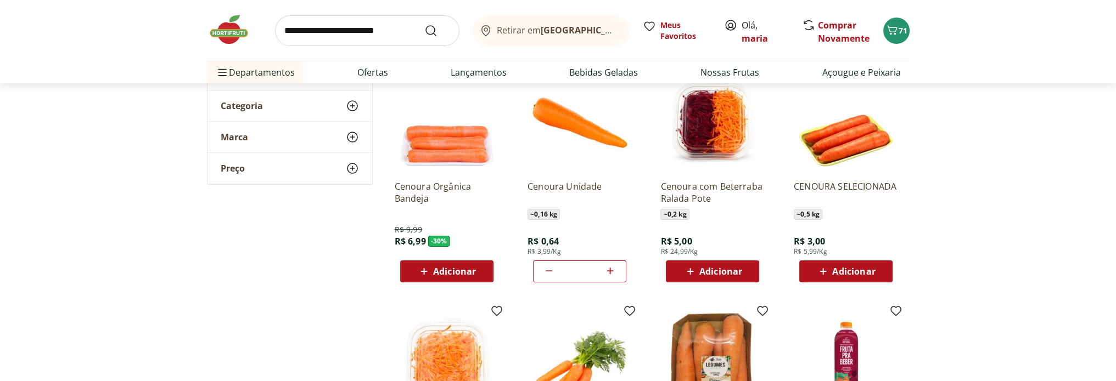
click at [332, 28] on input "search" at bounding box center [367, 30] width 184 height 31
type input "**********"
click at [424, 24] on button "Submit Search" at bounding box center [437, 30] width 26 height 13
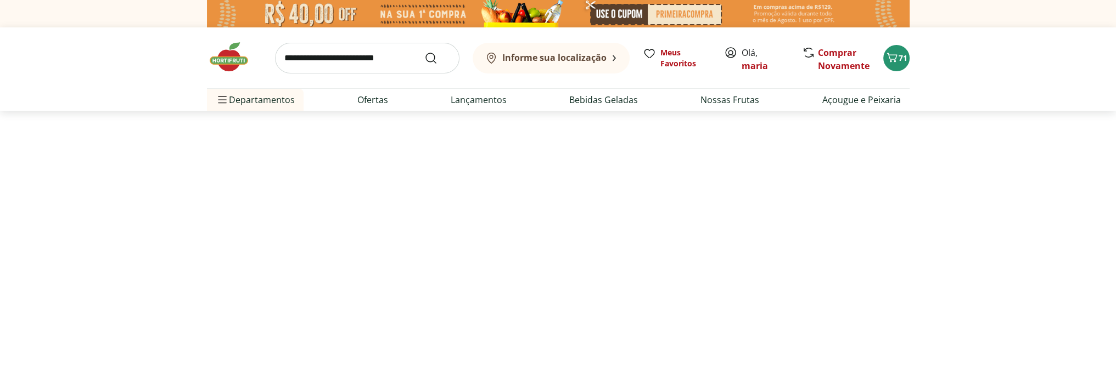
select select "**********"
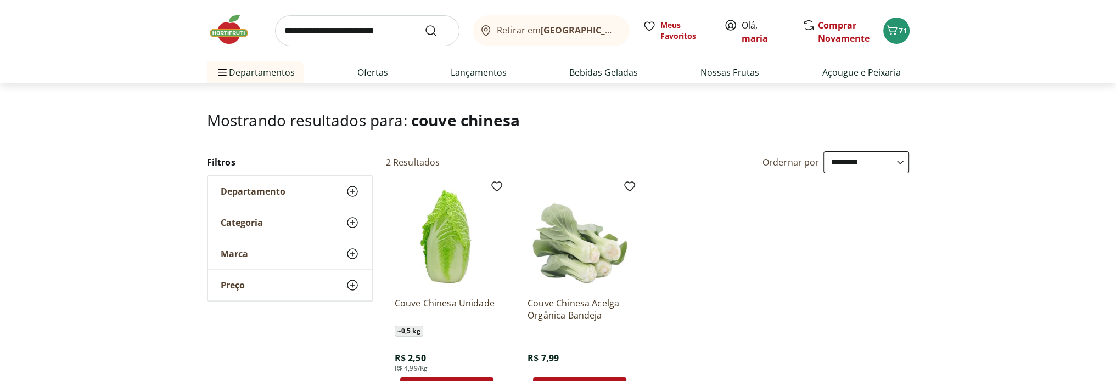
scroll to position [110, 0]
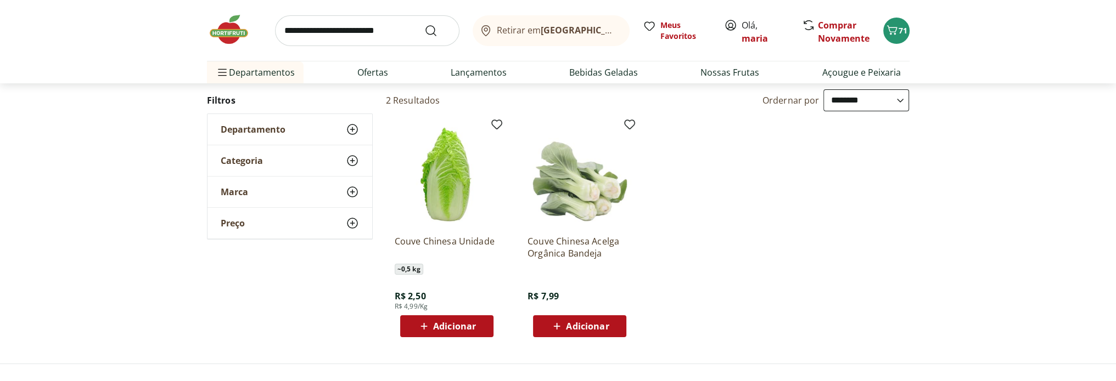
click at [448, 325] on span "Adicionar" at bounding box center [454, 326] width 43 height 9
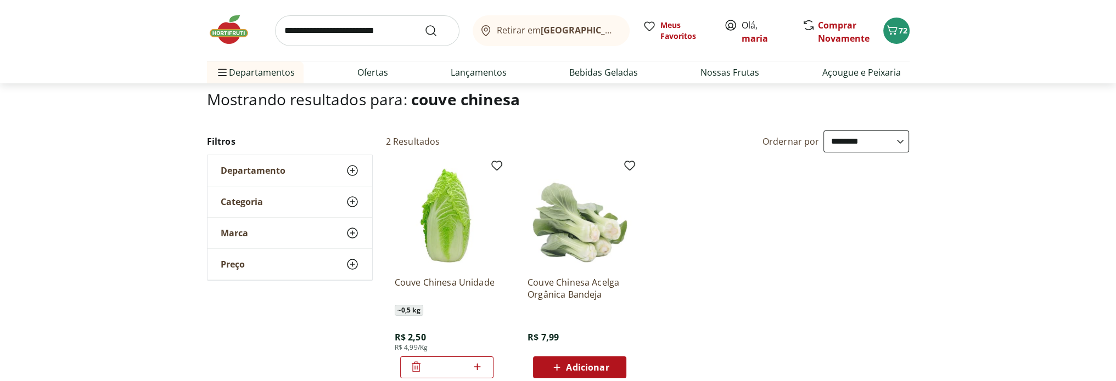
scroll to position [55, 0]
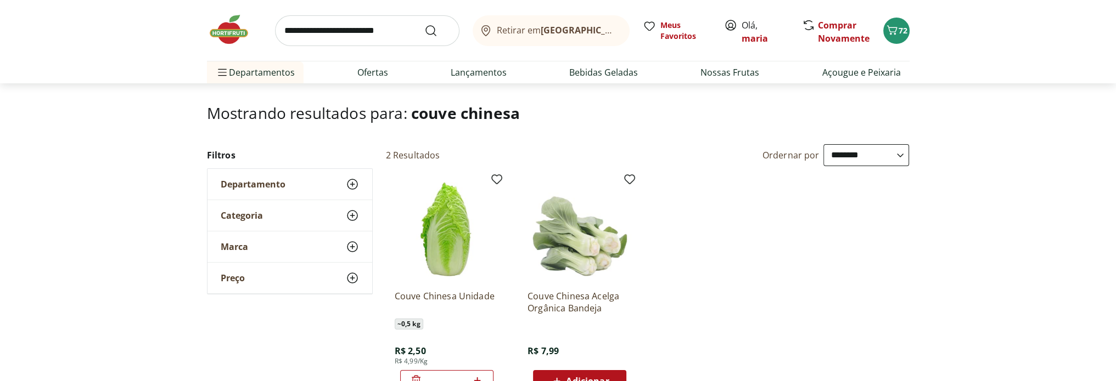
click at [281, 132] on header "Mostrando resultados para: couve chinesa" at bounding box center [558, 124] width 702 height 40
click at [249, 182] on span "Departamento" at bounding box center [253, 184] width 65 height 11
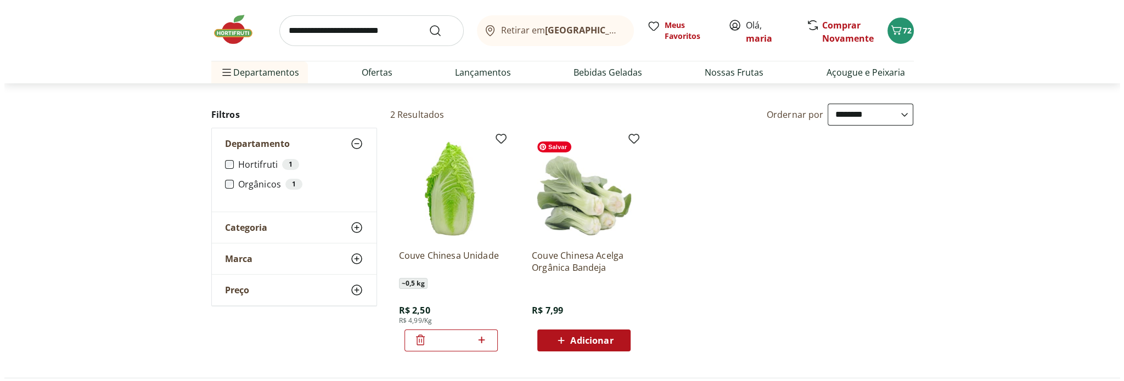
scroll to position [110, 0]
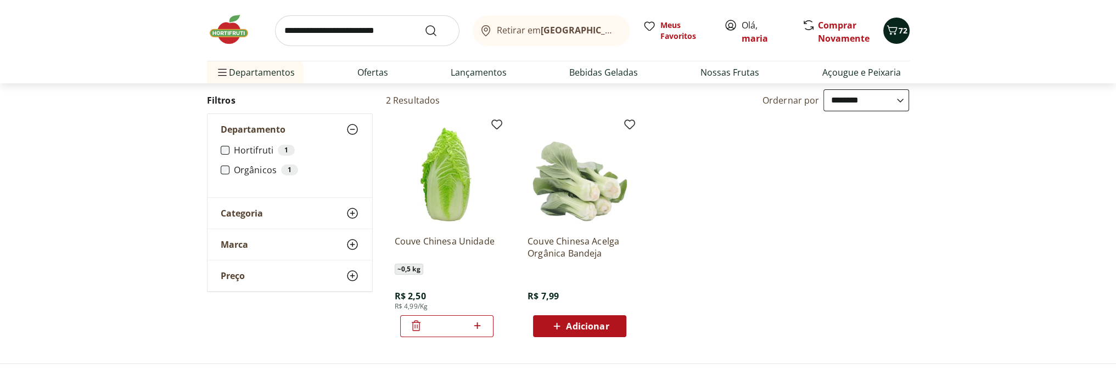
click at [897, 31] on icon "Carrinho" at bounding box center [891, 30] width 13 height 13
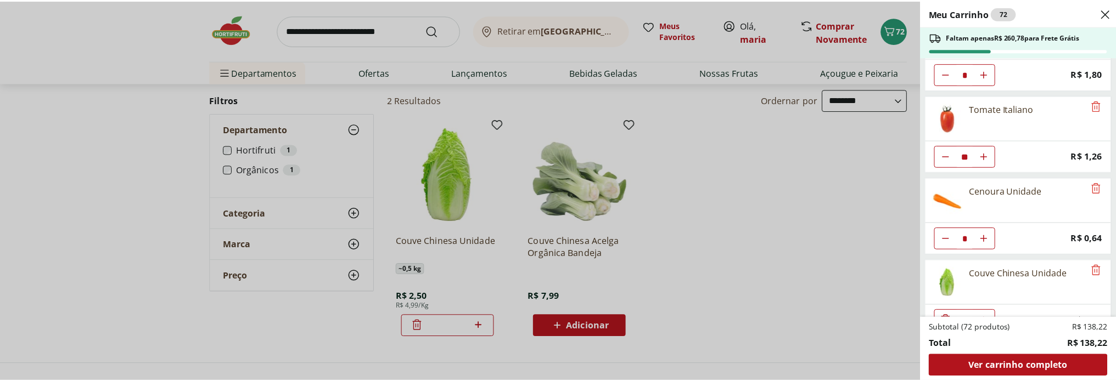
scroll to position [560, 0]
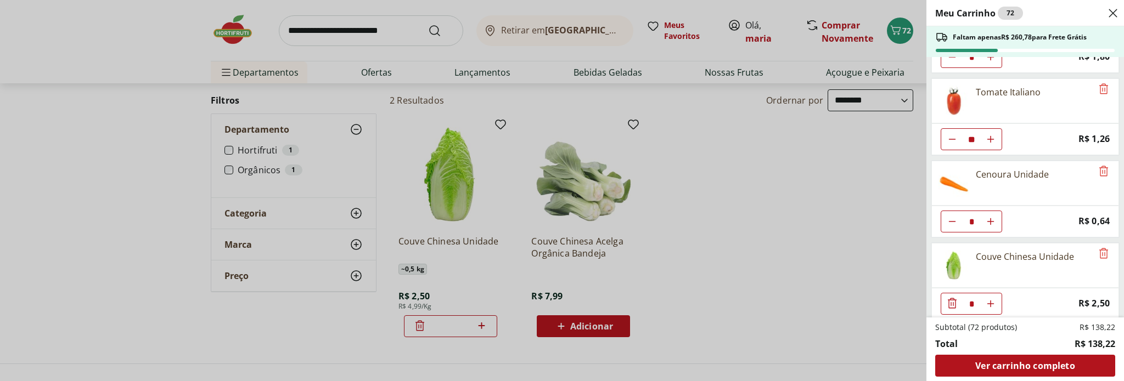
click at [387, 33] on div "Meu Carrinho 72 Faltam apenas R$ 260,78 para Frete Grátis Banana Prata Unidade …" at bounding box center [562, 190] width 1124 height 381
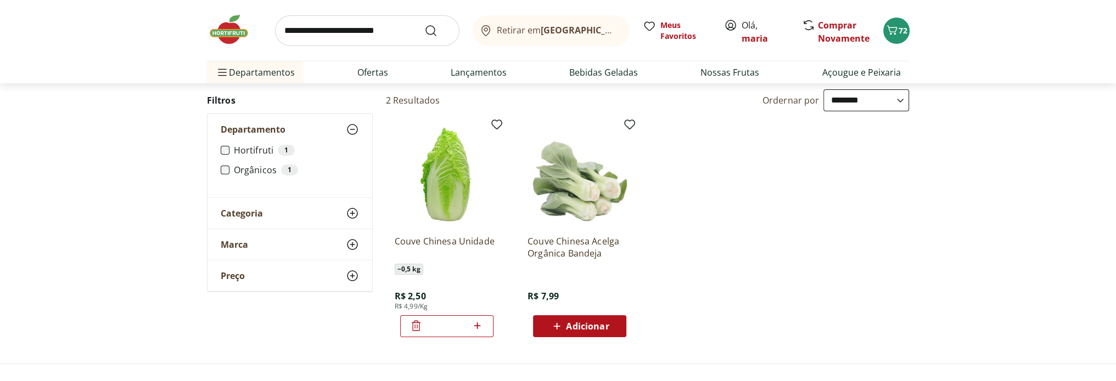
click at [883, 18] on button "72" at bounding box center [896, 31] width 26 height 26
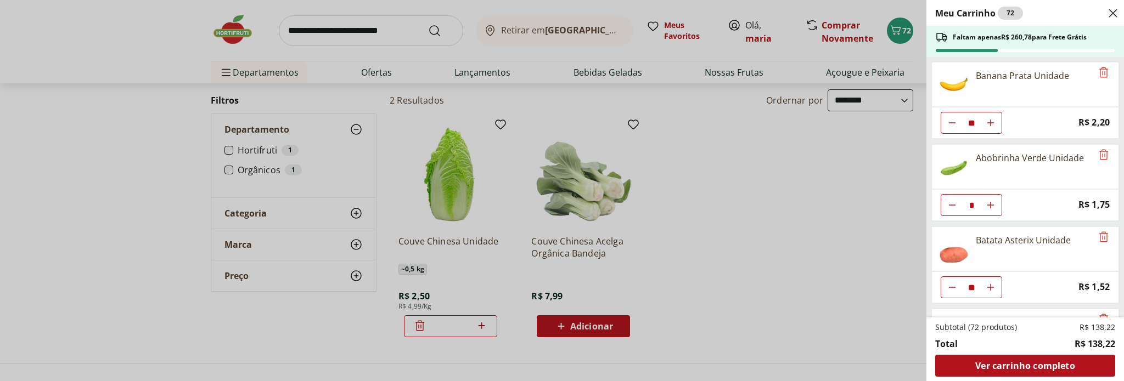
click at [1106, 0] on button "Close" at bounding box center [1112, 13] width 13 height 26
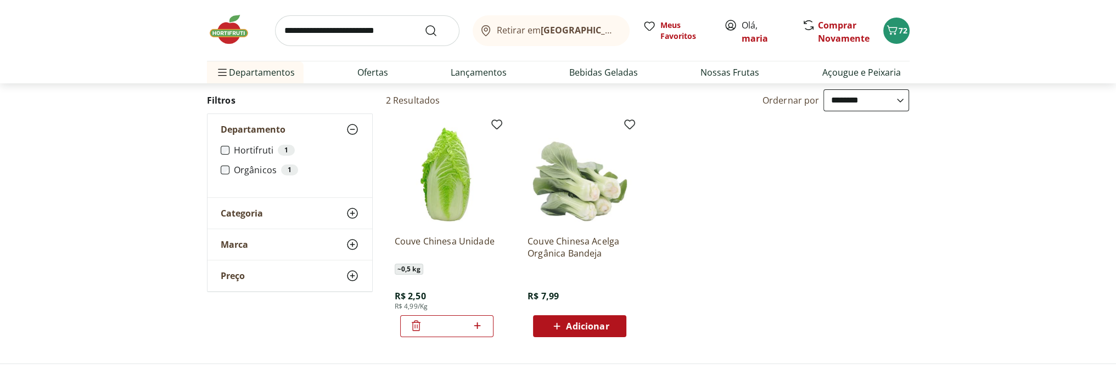
click at [883, 18] on button "72" at bounding box center [896, 31] width 26 height 26
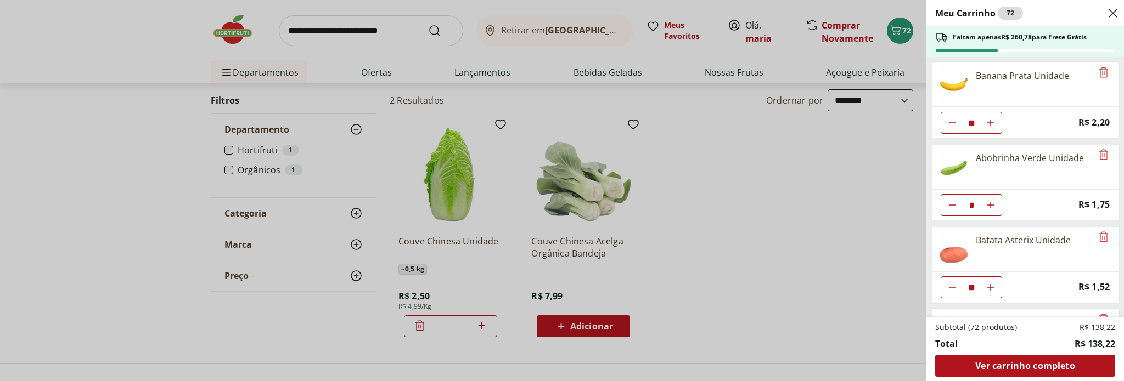
click at [329, 32] on div "Meu Carrinho 72 Faltam apenas R$ 260,78 para Frete Grátis Banana Prata Unidade …" at bounding box center [562, 190] width 1124 height 381
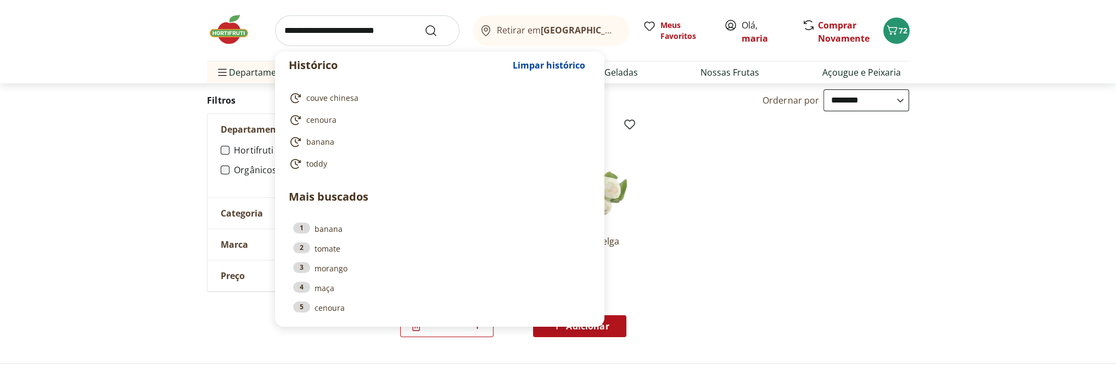
click at [329, 32] on input "search" at bounding box center [367, 30] width 184 height 31
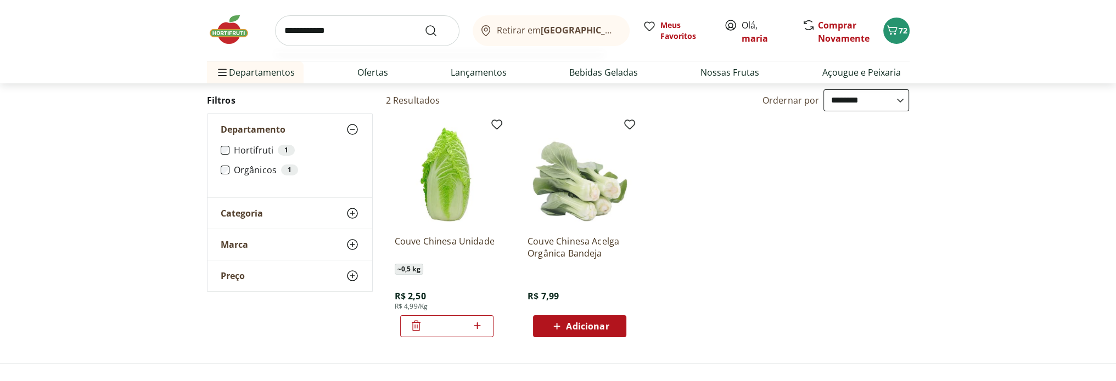
type input "**********"
click at [424, 24] on button "Submit Search" at bounding box center [437, 30] width 26 height 13
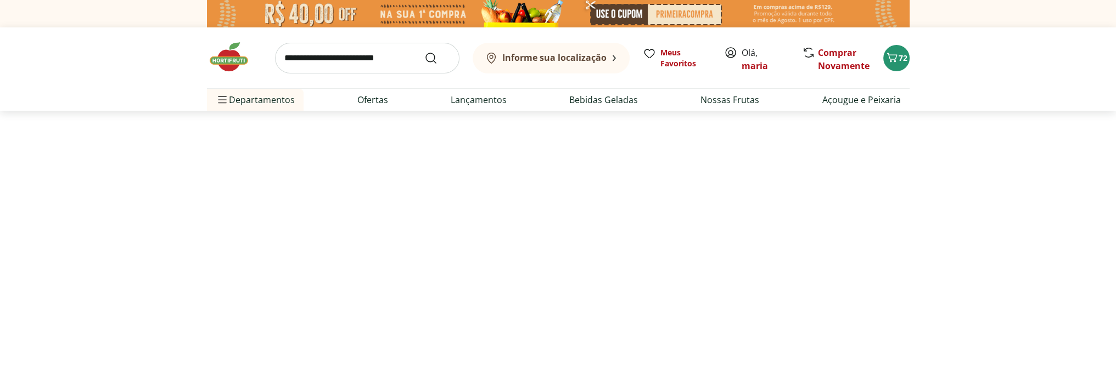
select select "**********"
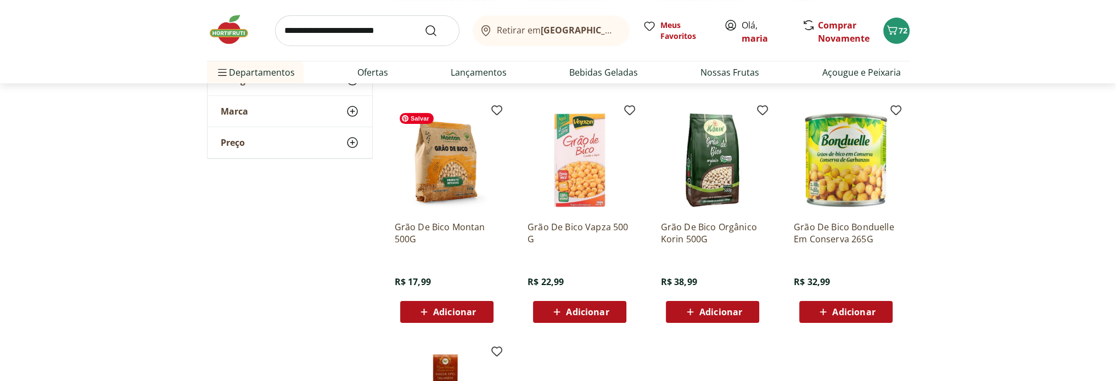
scroll to position [384, 0]
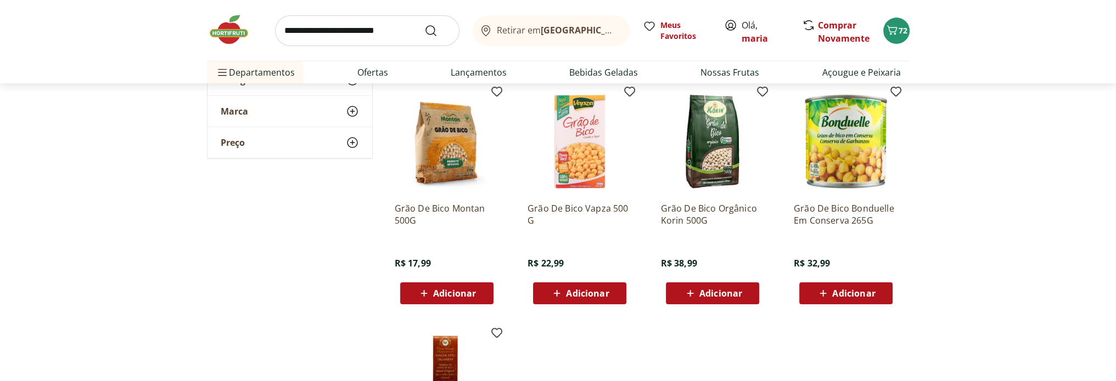
click at [454, 291] on span "Adicionar" at bounding box center [454, 293] width 43 height 9
click at [457, 175] on img at bounding box center [447, 141] width 104 height 104
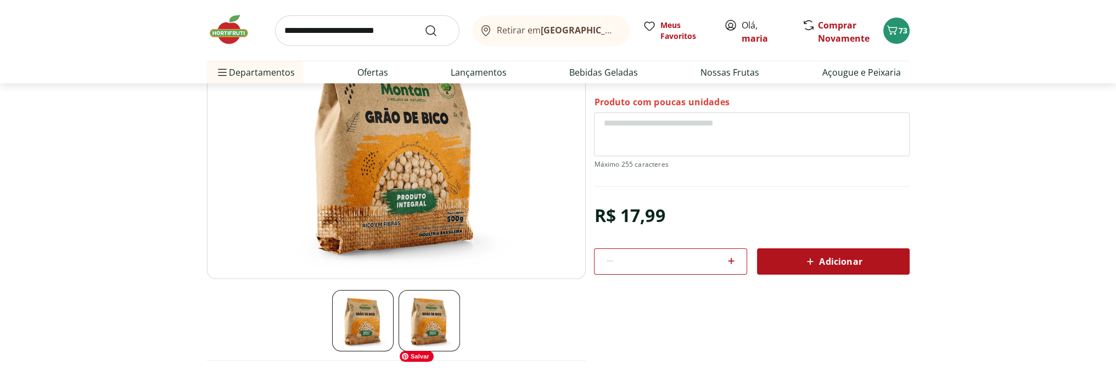
scroll to position [165, 0]
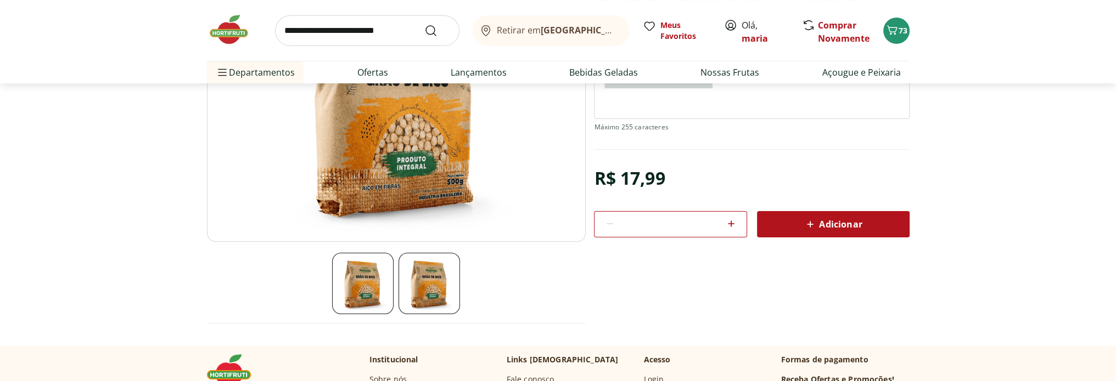
click at [843, 231] on div "Adicionar" at bounding box center [833, 225] width 135 height 20
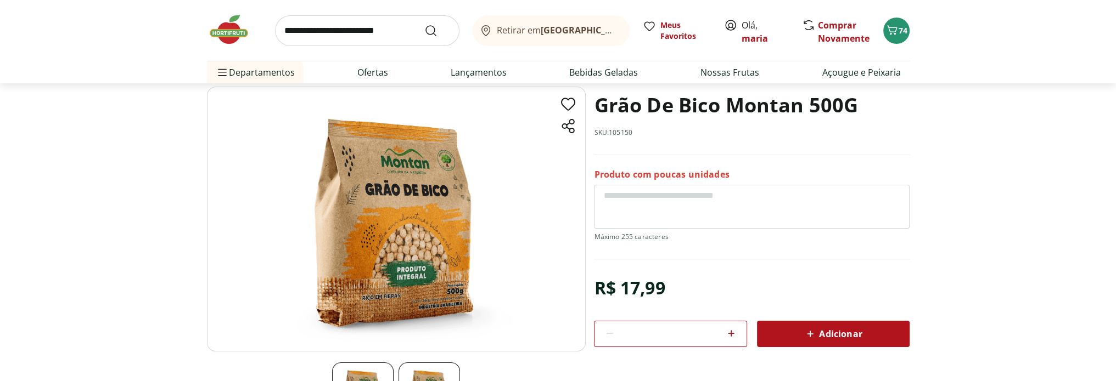
scroll to position [0, 0]
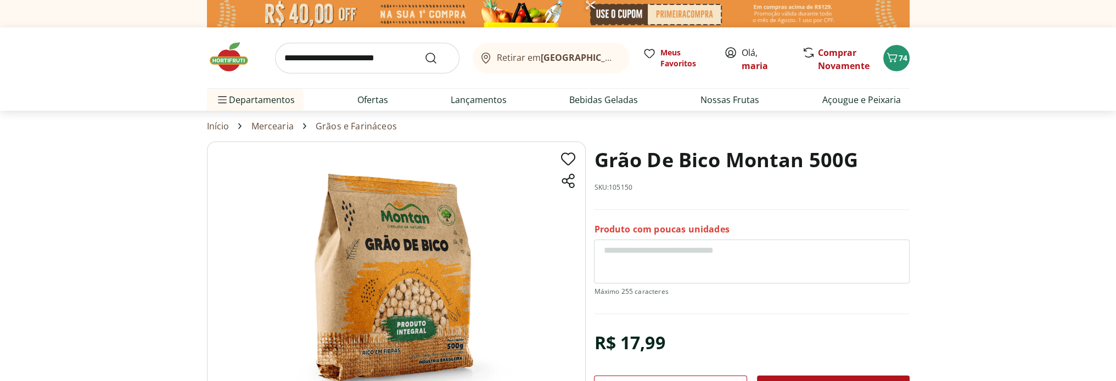
click at [639, 246] on textarea at bounding box center [751, 262] width 315 height 44
type textarea "**********"
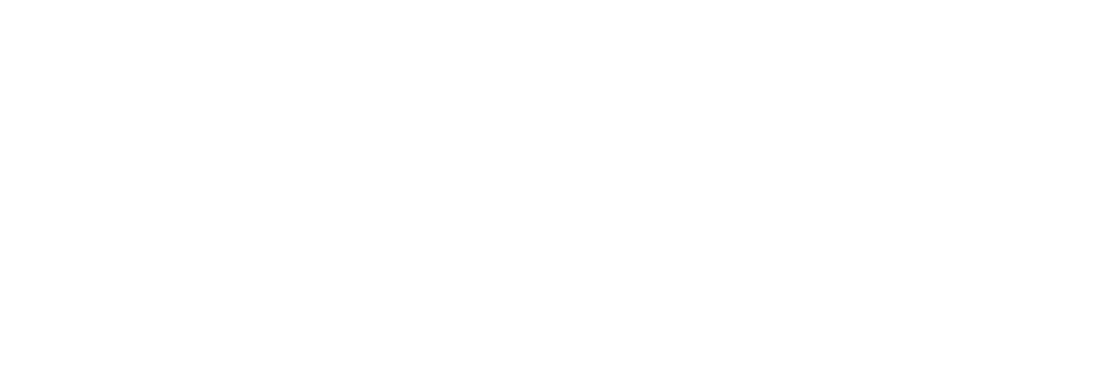
scroll to position [384, 0]
select select "**********"
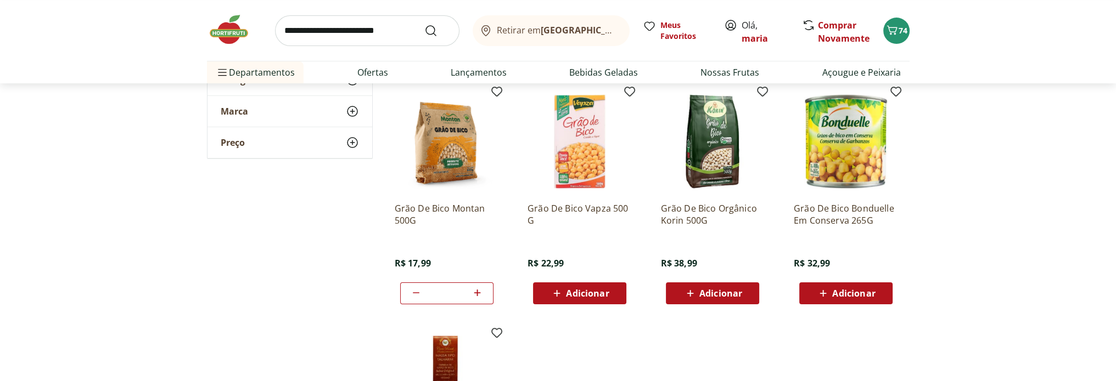
scroll to position [165, 0]
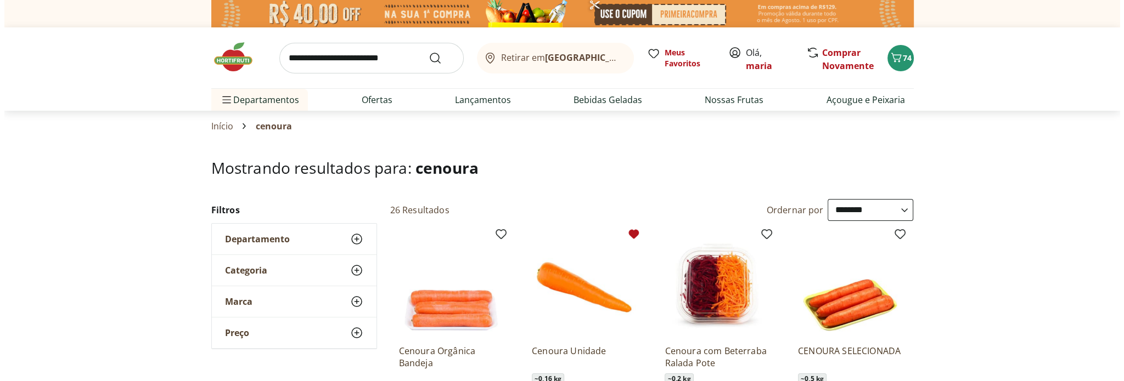
scroll to position [165, 0]
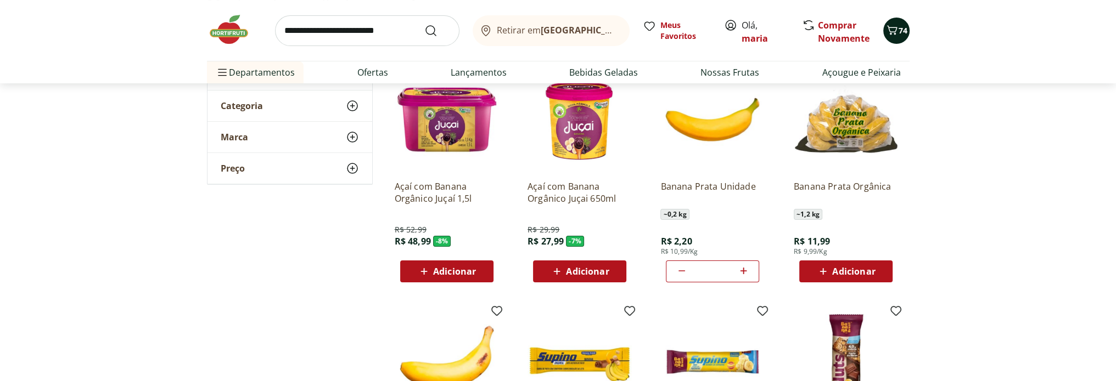
click at [893, 23] on div "74" at bounding box center [896, 31] width 9 height 18
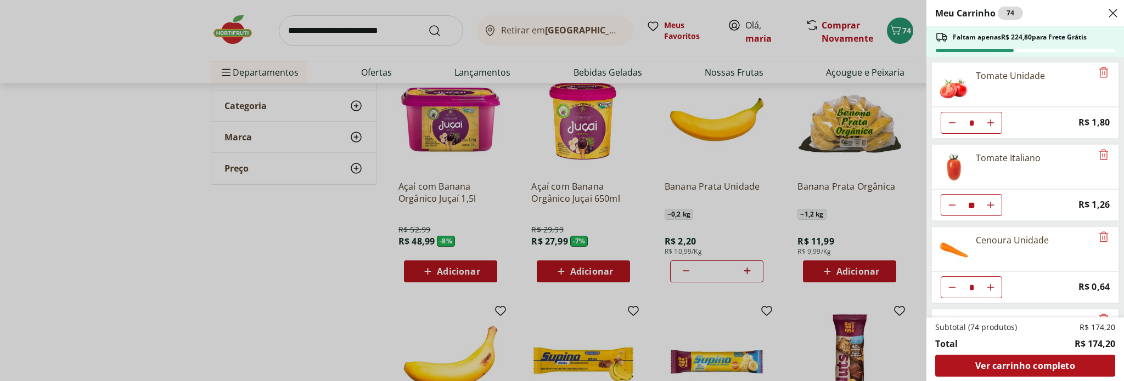
scroll to position [642, 0]
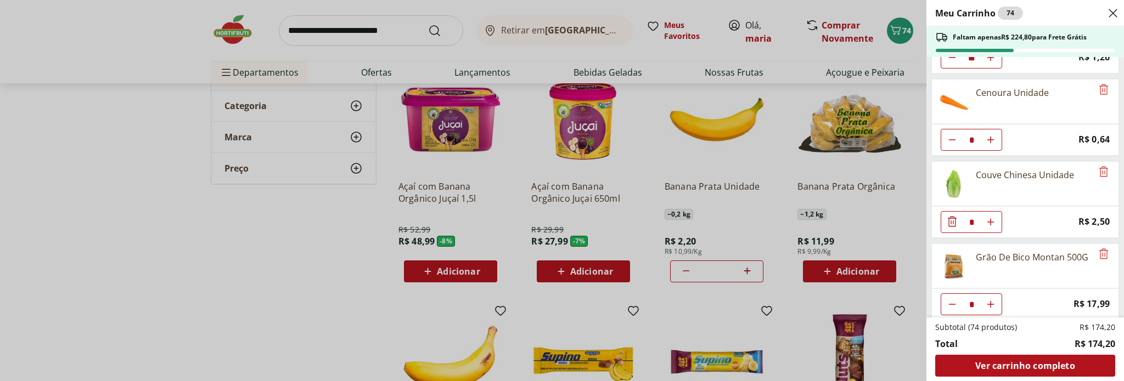
click at [975, 263] on div "Grão De Bico Montan 500G" at bounding box center [1012, 266] width 160 height 44
click at [981, 251] on div "Grão De Bico Montan 500G" at bounding box center [1032, 257] width 113 height 13
click at [953, 261] on img at bounding box center [953, 266] width 31 height 31
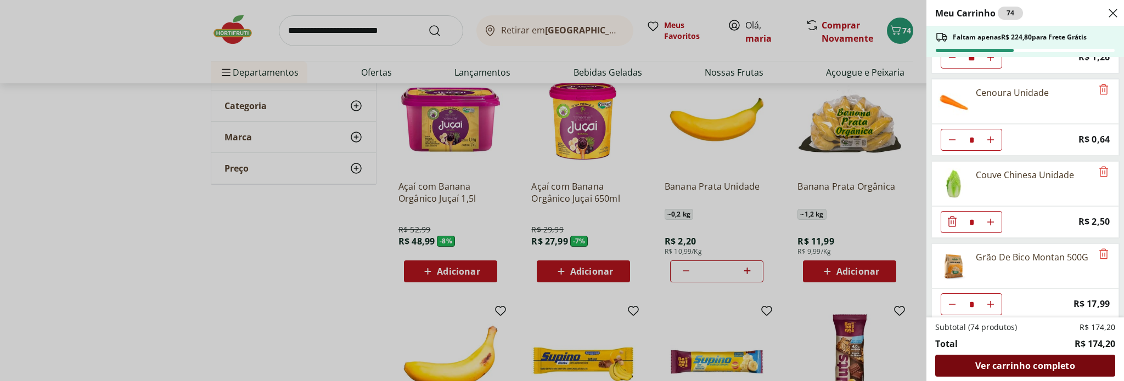
click at [1005, 366] on span "Ver carrinho completo" at bounding box center [1024, 366] width 99 height 9
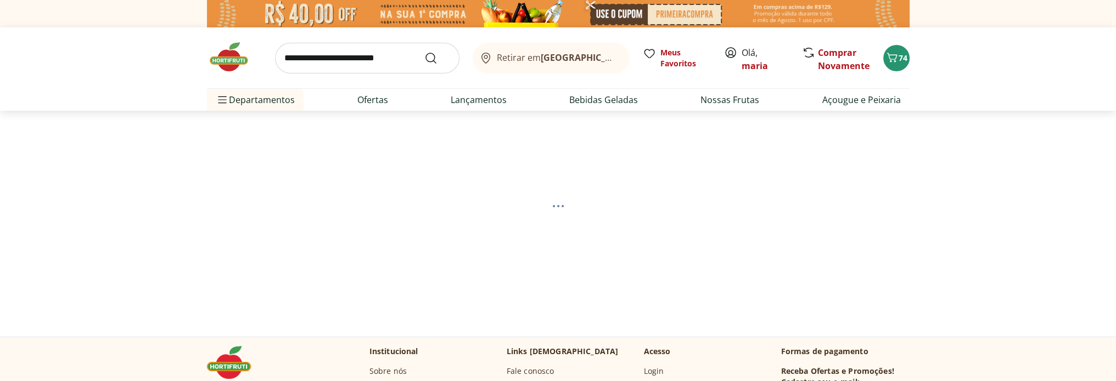
select select "**********"
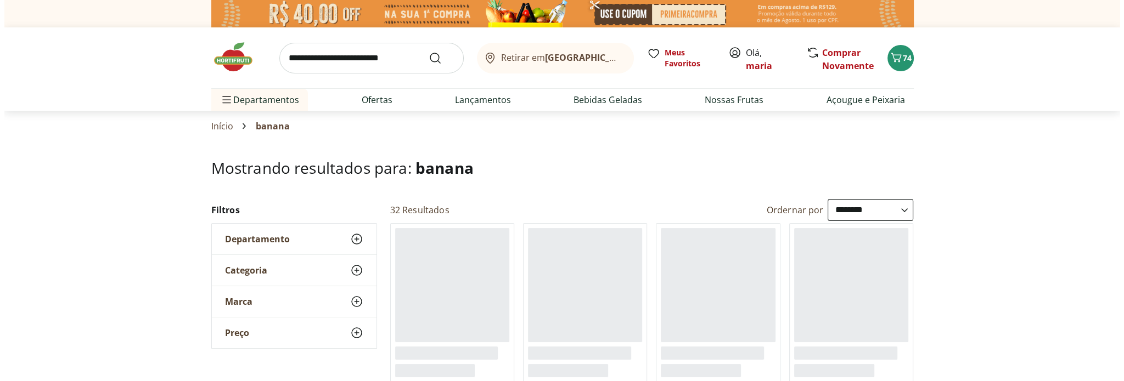
scroll to position [165, 0]
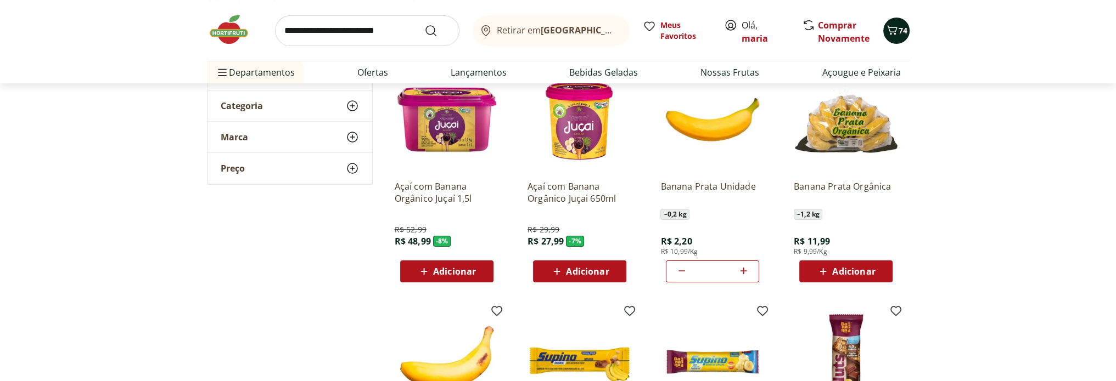
click at [897, 28] on icon "Carrinho" at bounding box center [891, 30] width 13 height 13
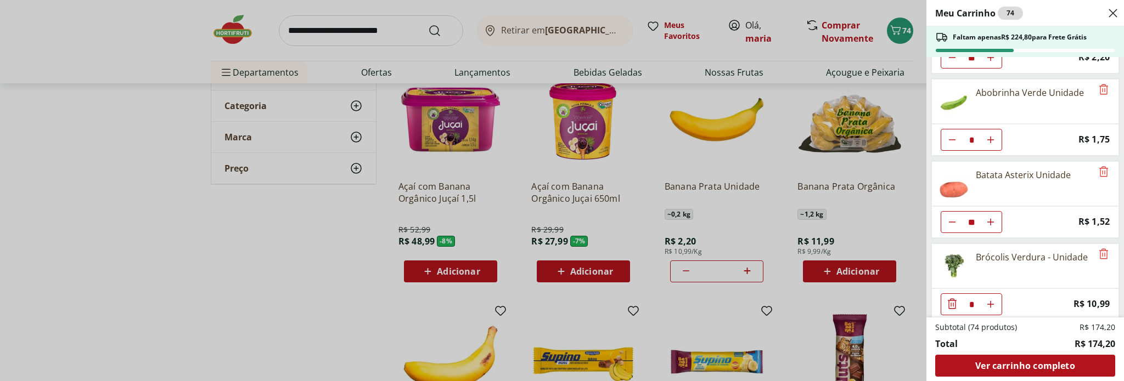
scroll to position [110, 0]
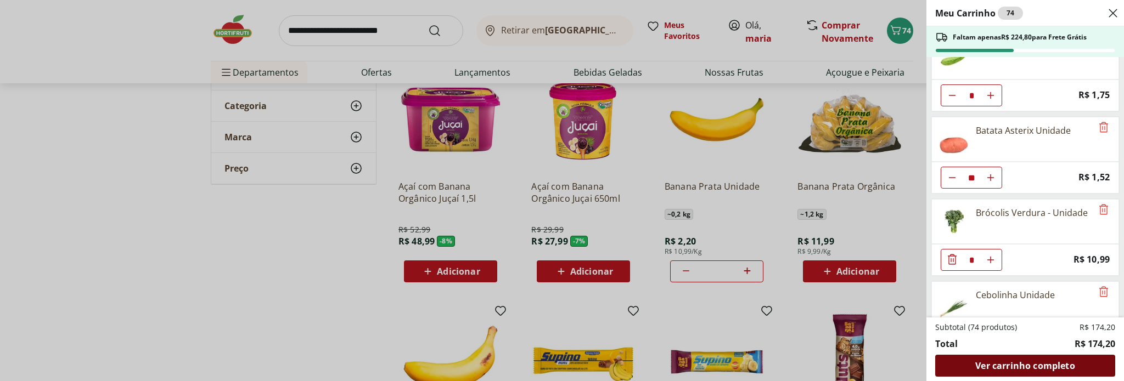
click at [1046, 367] on span "Ver carrinho completo" at bounding box center [1024, 366] width 99 height 9
